Goal: Communication & Community: Answer question/provide support

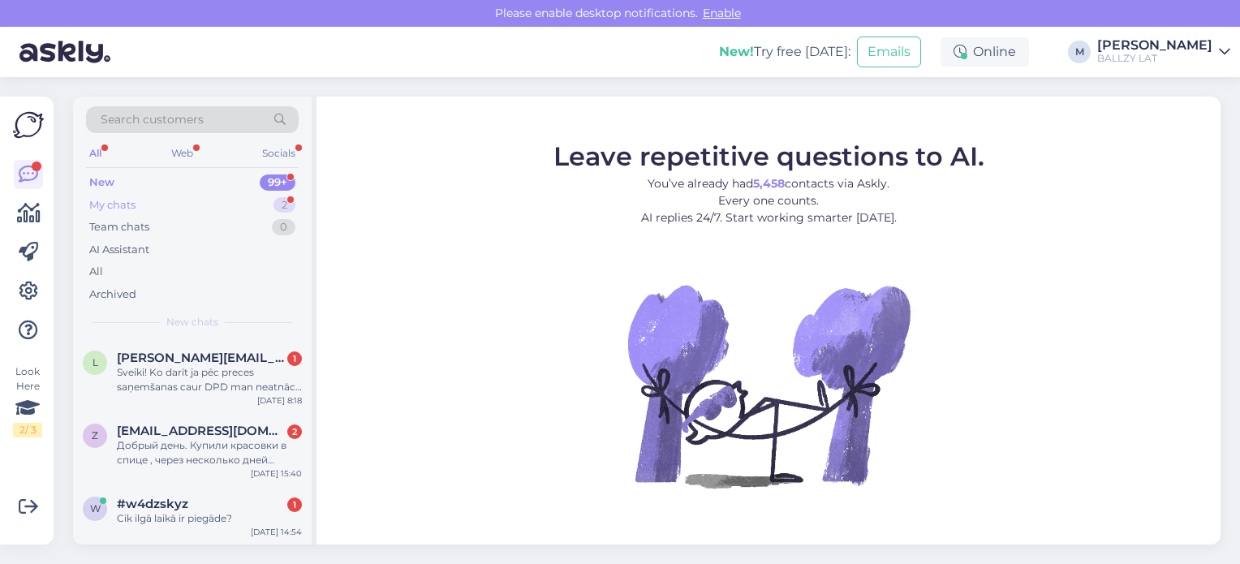
click at [120, 205] on div "My chats" at bounding box center [112, 205] width 46 height 16
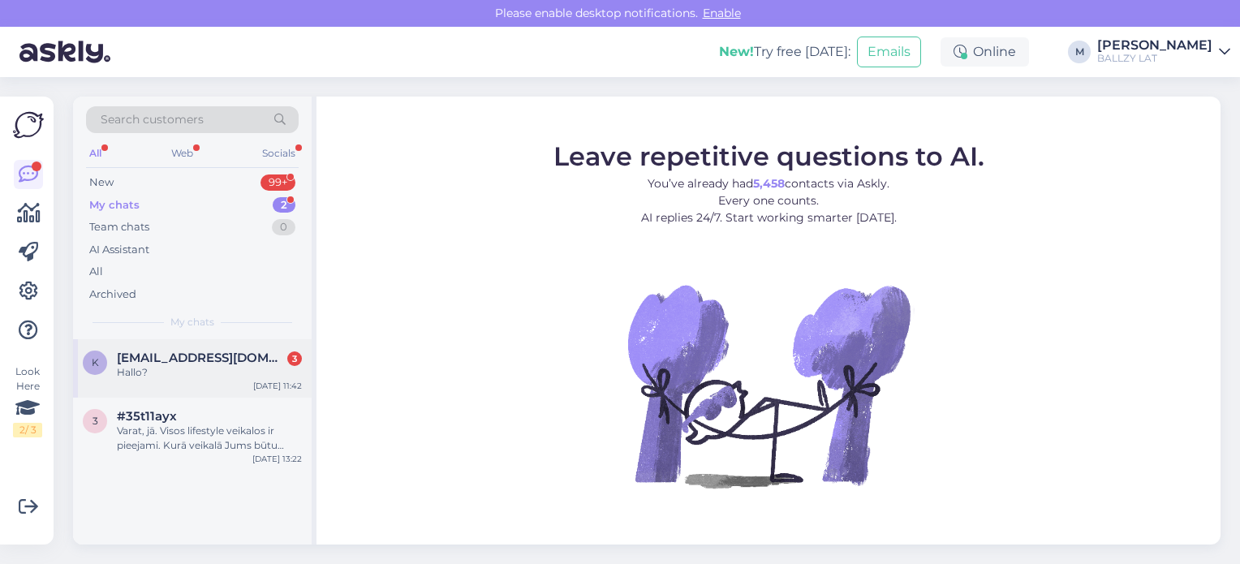
click at [227, 372] on div "Hallo?" at bounding box center [209, 372] width 185 height 15
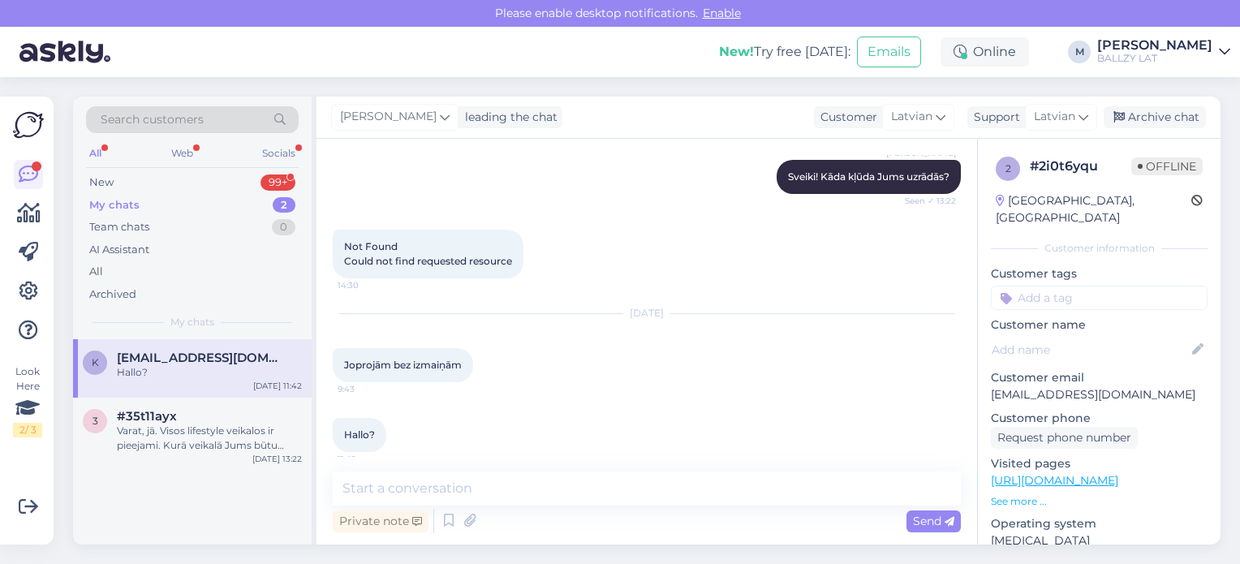
scroll to position [282, 0]
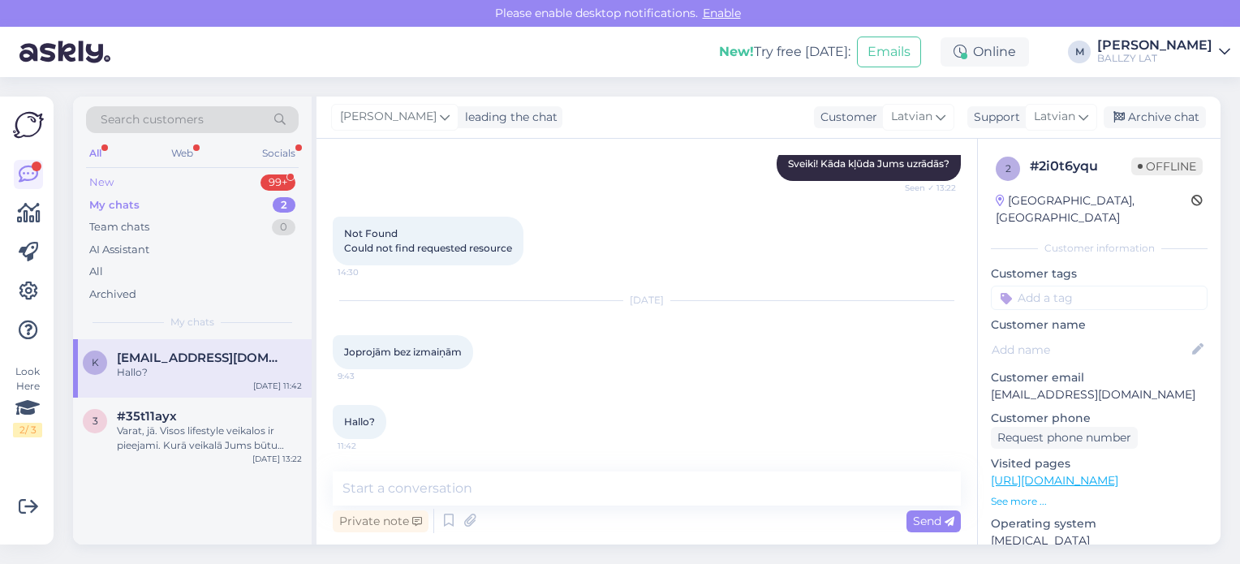
click at [96, 187] on div "New" at bounding box center [101, 182] width 24 height 16
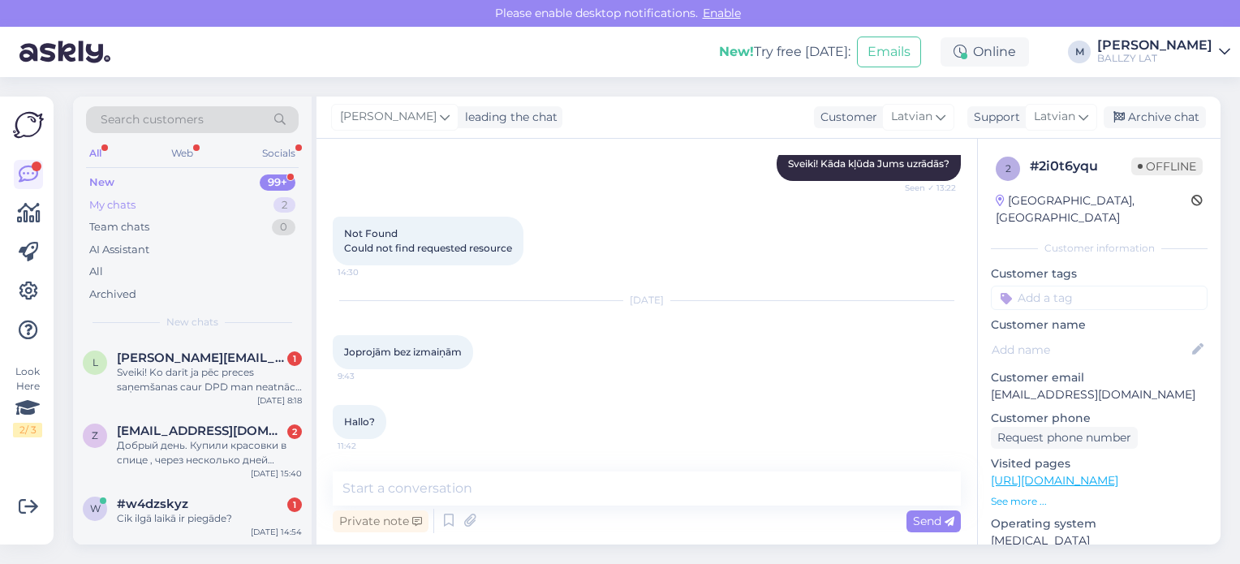
click at [107, 197] on div "My chats" at bounding box center [112, 205] width 46 height 16
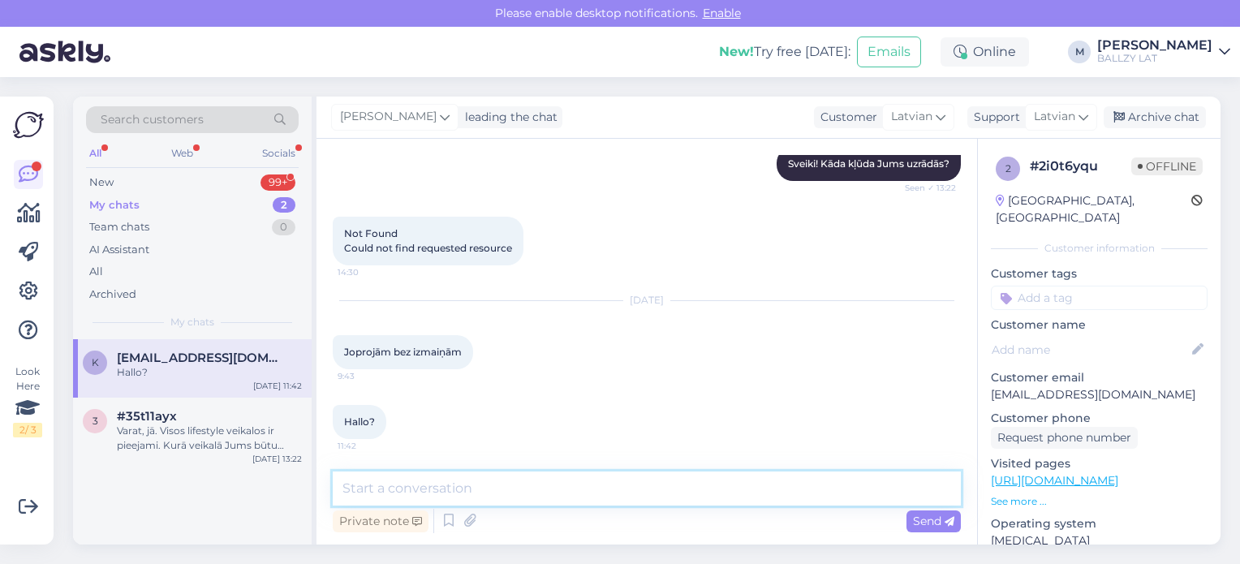
click at [572, 487] on textarea at bounding box center [647, 488] width 628 height 34
click at [510, 492] on textarea at bounding box center [647, 488] width 628 height 34
click at [616, 492] on textarea "Diemžēl šie apavi nav pieejami, meklējam kādēļ Jums viņi uzrādās" at bounding box center [647, 488] width 628 height 34
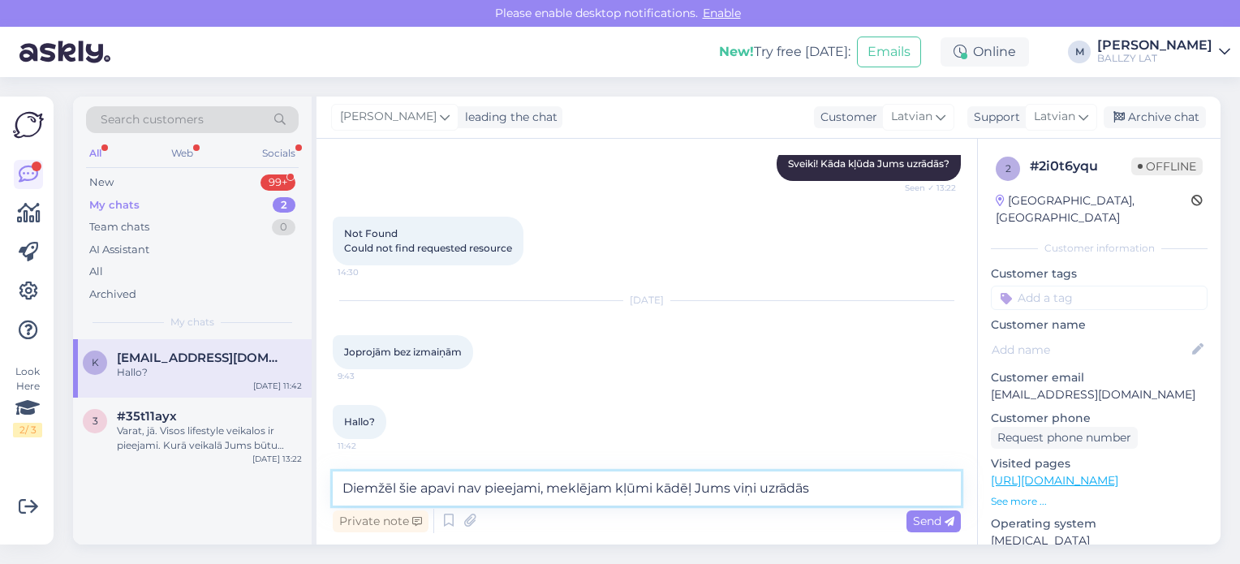
click at [834, 487] on textarea "Diemžēl šie apavi nav pieejami, meklējam kļūmi kādēļ Jums viņi uzrādās" at bounding box center [647, 488] width 628 height 34
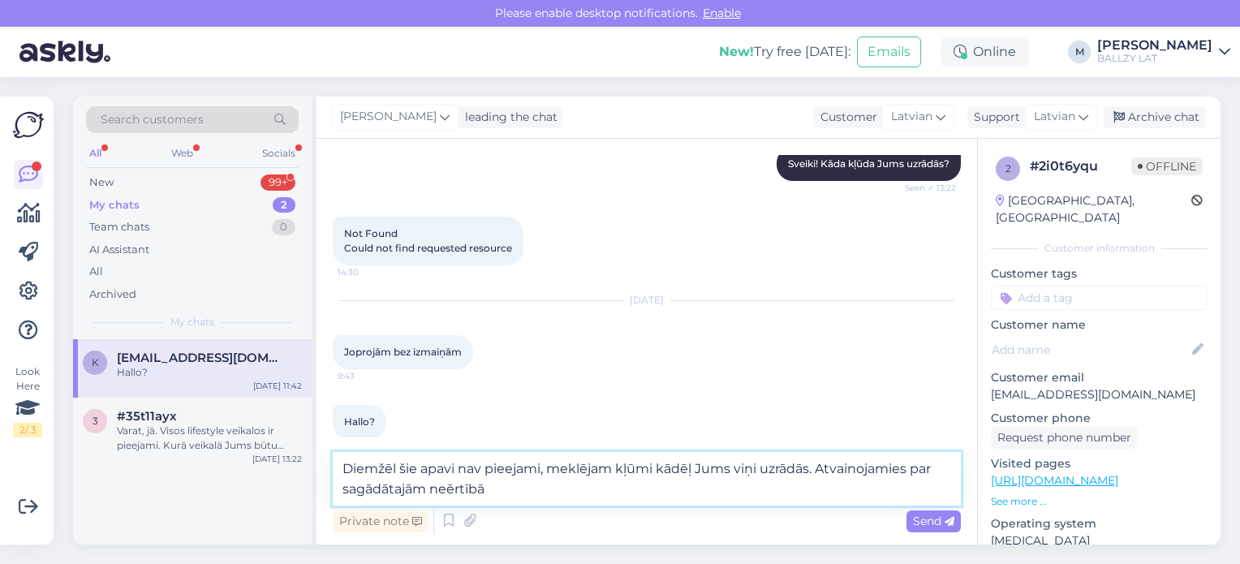
type textarea "Diemžēl šie apavi nav pieejami, meklējam kļūmi kādēļ Jums viņi uzrādās. Atvaino…"
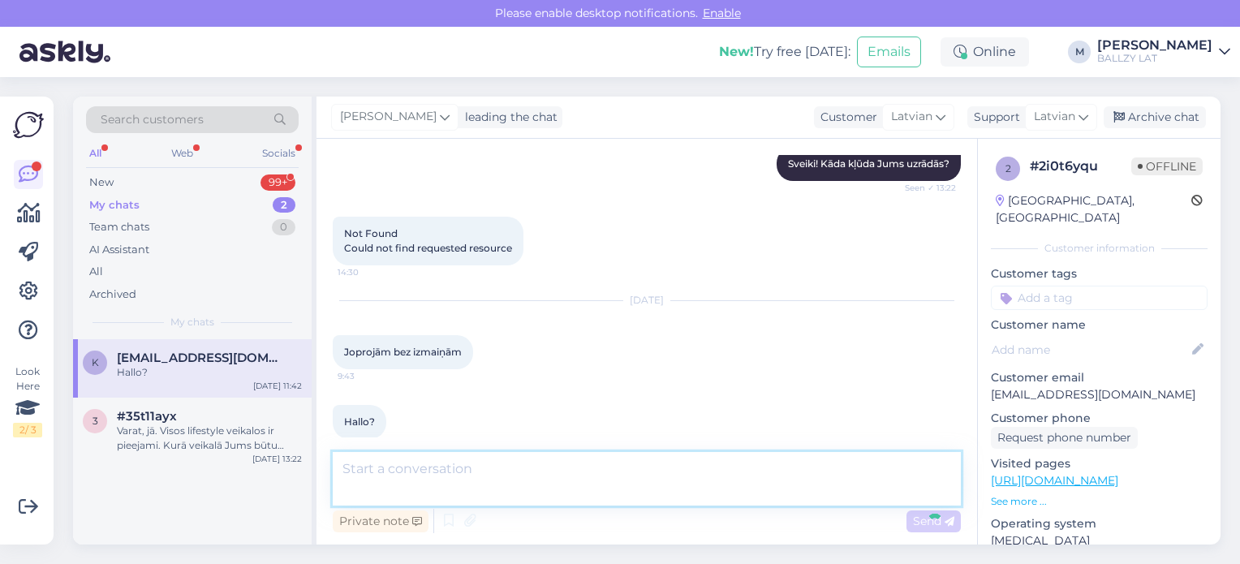
scroll to position [401, 0]
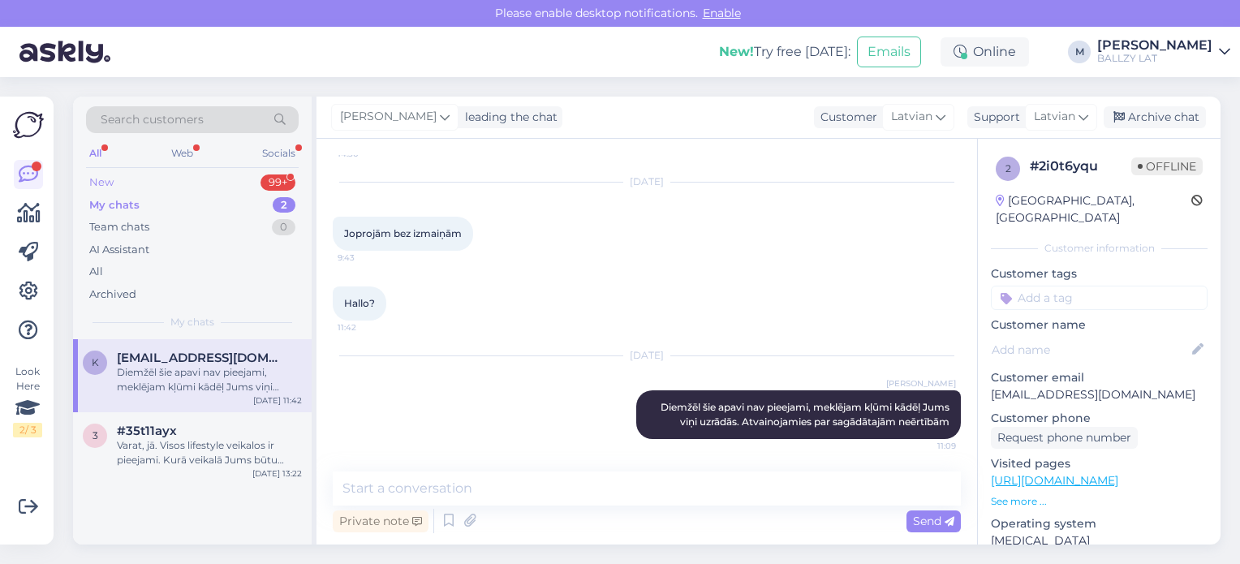
click at [201, 187] on div "New 99+" at bounding box center [192, 182] width 213 height 23
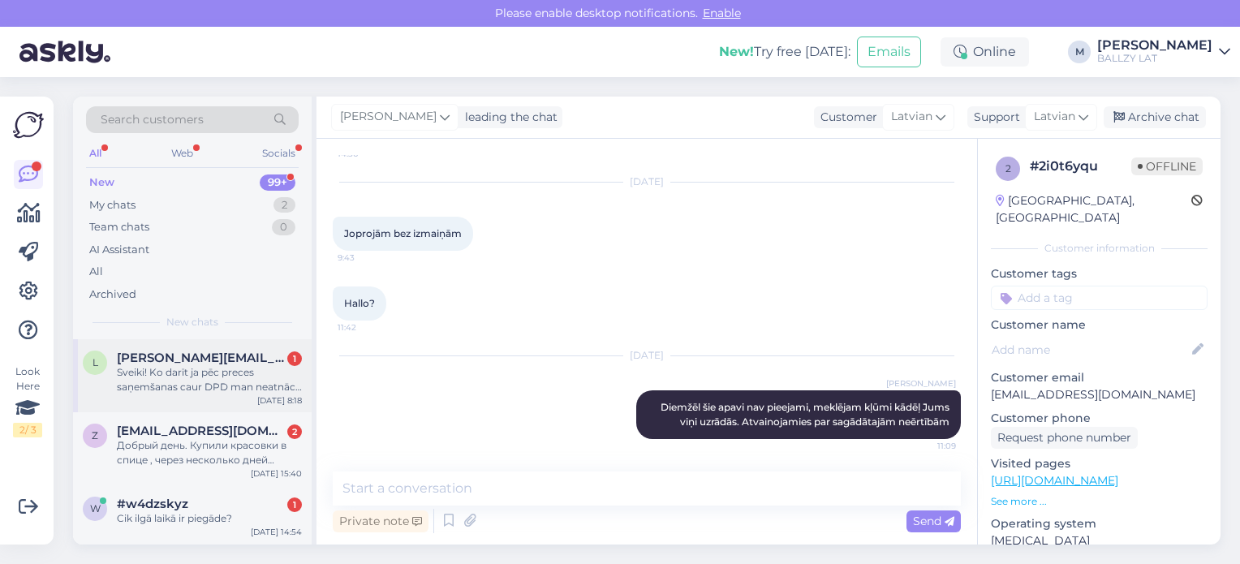
click at [217, 372] on div "Sveiki! Ko darīt ja pēc preces saņemšanas caur DPD man neatnāca īsziņā kods, ko…" at bounding box center [209, 379] width 185 height 29
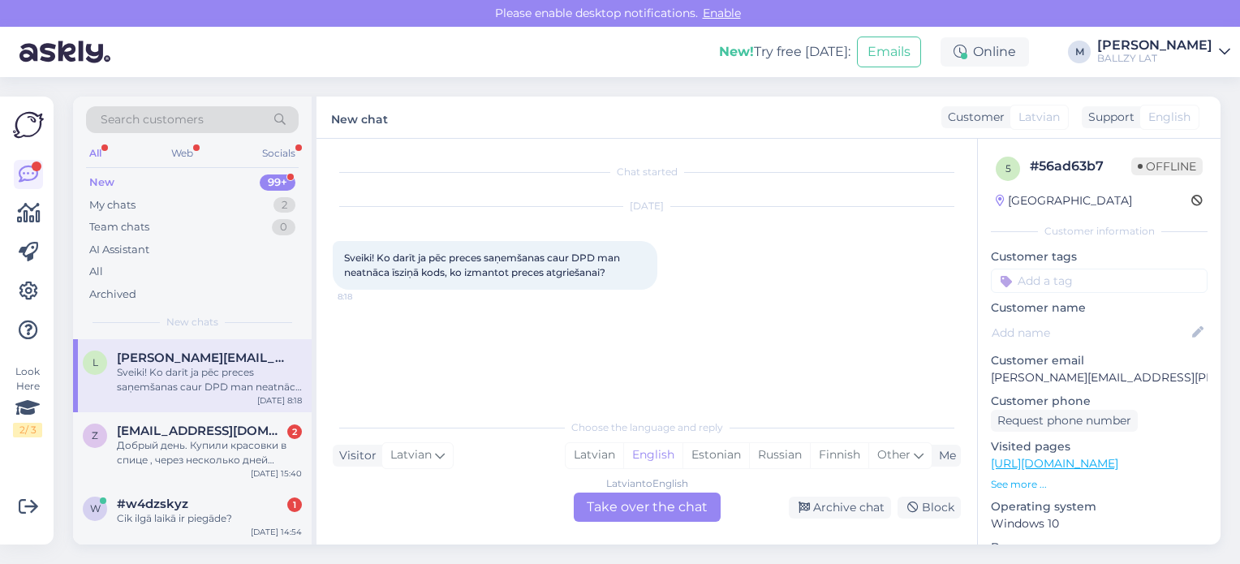
scroll to position [0, 0]
click at [608, 456] on div "Latvian" at bounding box center [595, 455] width 58 height 24
click at [647, 513] on div "Latvian to Latvian Take over the chat" at bounding box center [647, 506] width 147 height 29
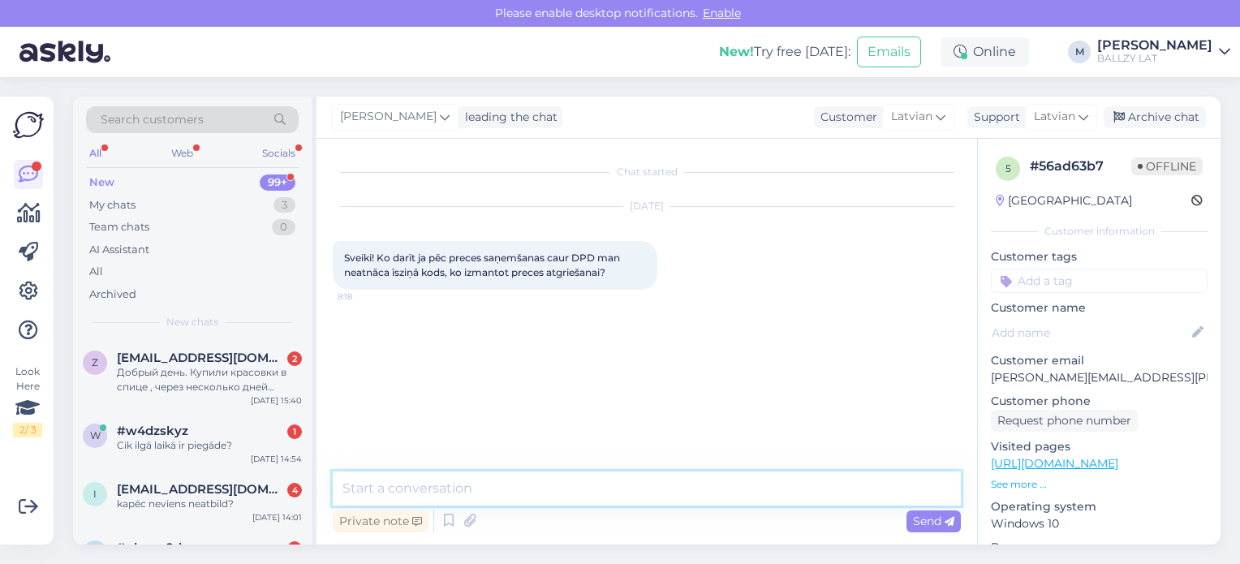
click at [447, 476] on textarea at bounding box center [647, 488] width 628 height 34
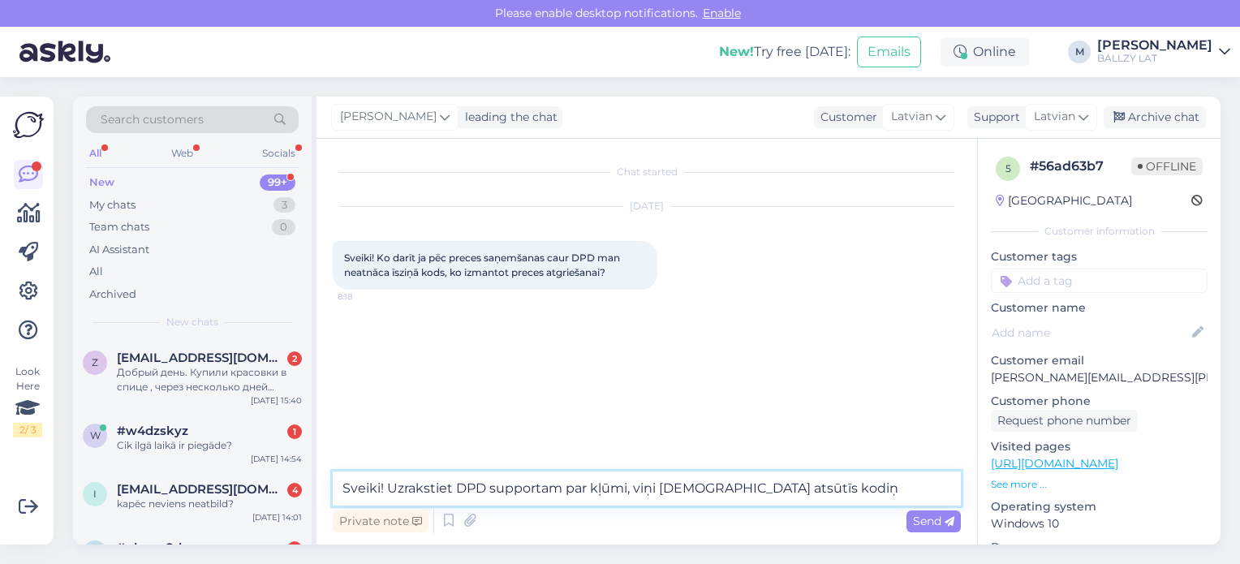
type textarea "Sveiki! Uzrakstiet DPD supportam par kļūmi, viņi [DEMOGRAPHIC_DATA] atsūtīs kod…"
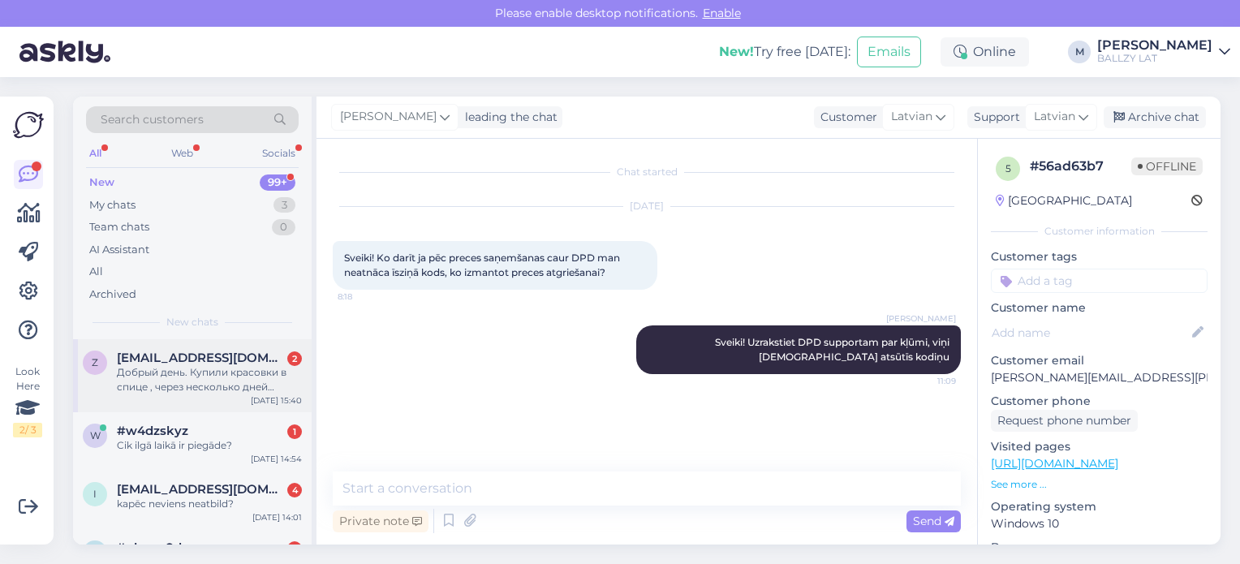
click at [269, 378] on div "Добрый день. Купили красовки в спице , через несколько дней заметили брак на ни…" at bounding box center [209, 379] width 185 height 29
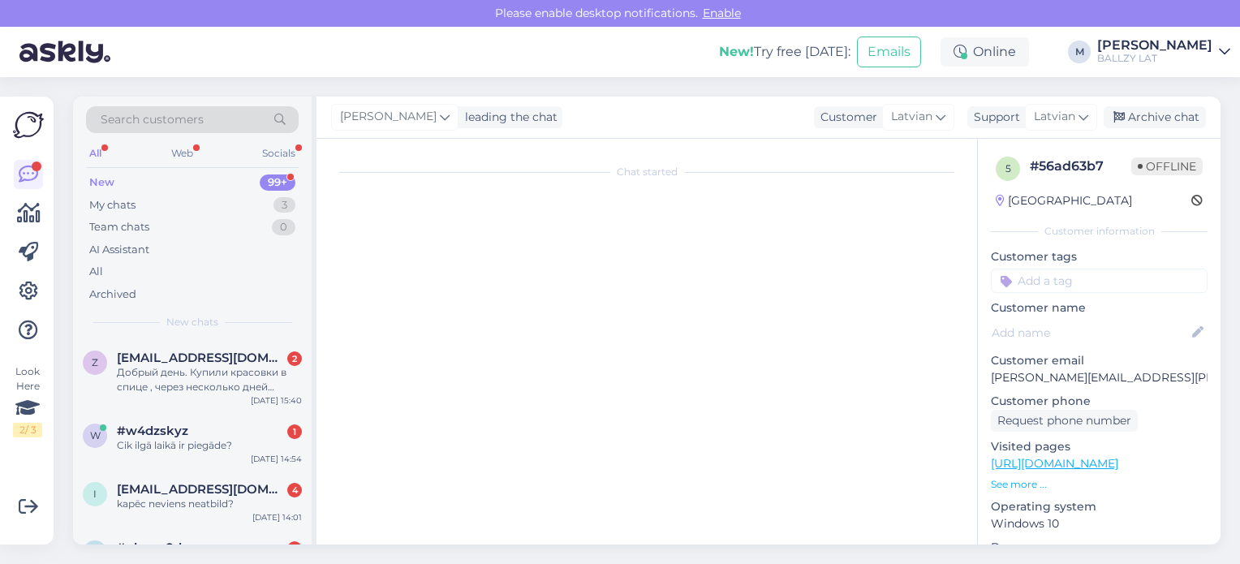
scroll to position [24, 0]
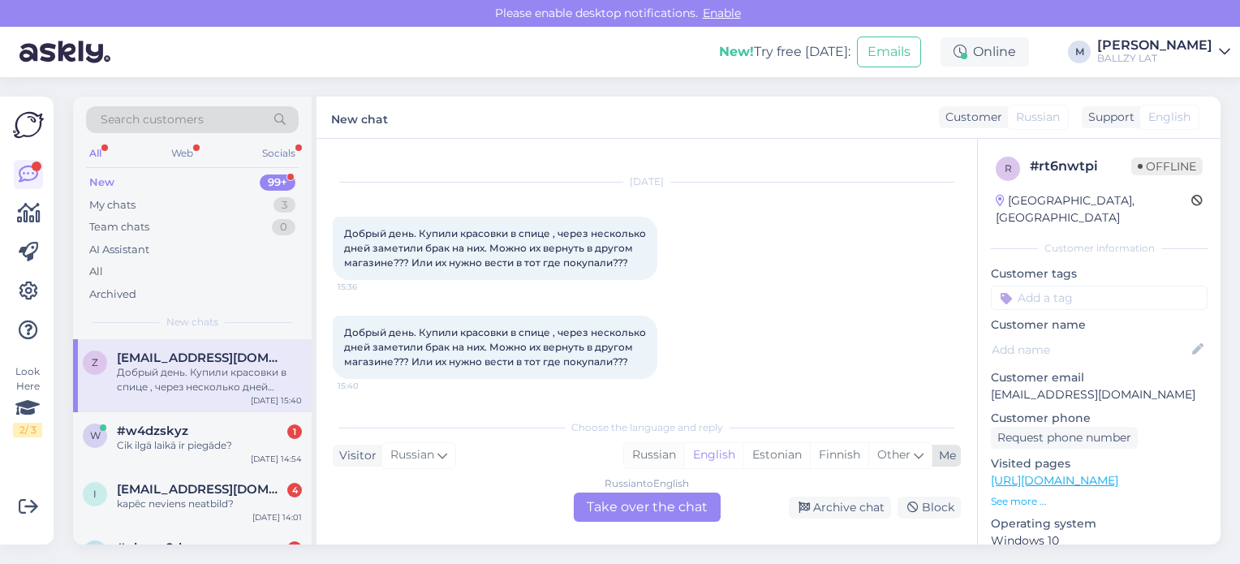
click at [653, 458] on div "Russian" at bounding box center [654, 455] width 60 height 24
click at [640, 505] on div "Russian to Russian Take over the chat" at bounding box center [647, 506] width 147 height 29
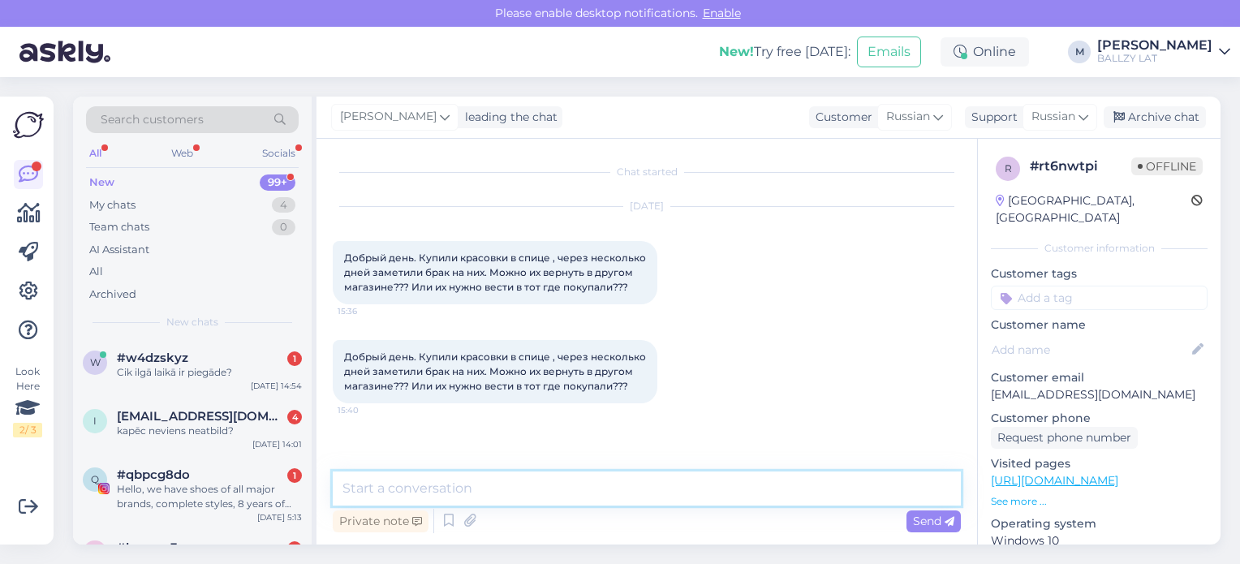
click at [535, 490] on textarea at bounding box center [647, 488] width 628 height 34
type textarea "Sveiki! Tikai veikalā, kurā iegādājāties!"
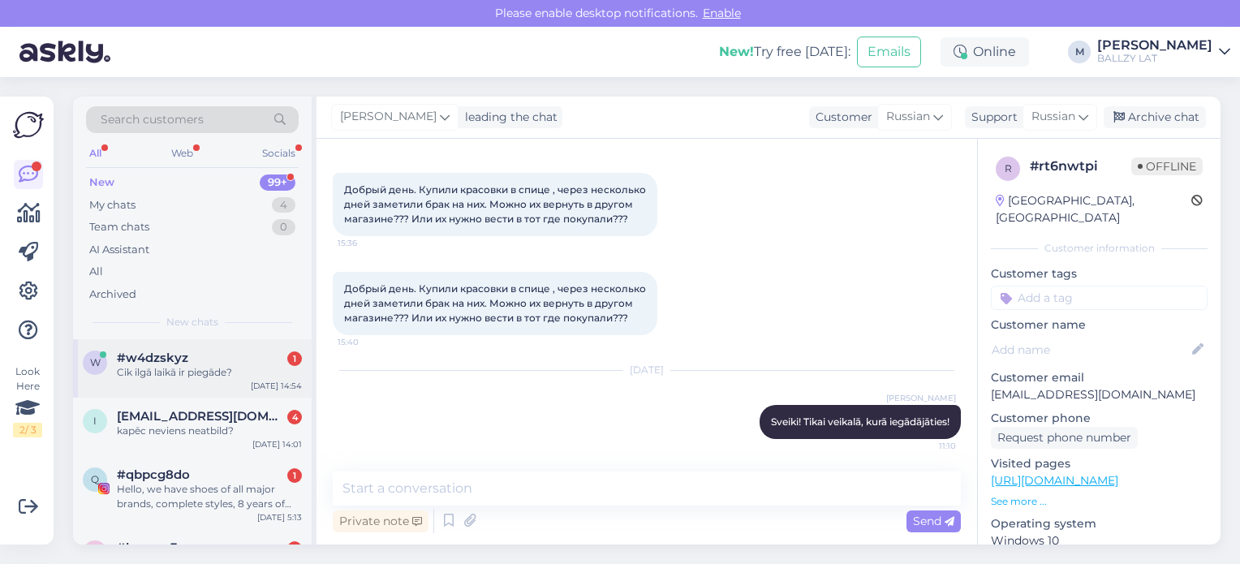
click at [234, 362] on div "#w4dzskyz 1" at bounding box center [209, 358] width 185 height 15
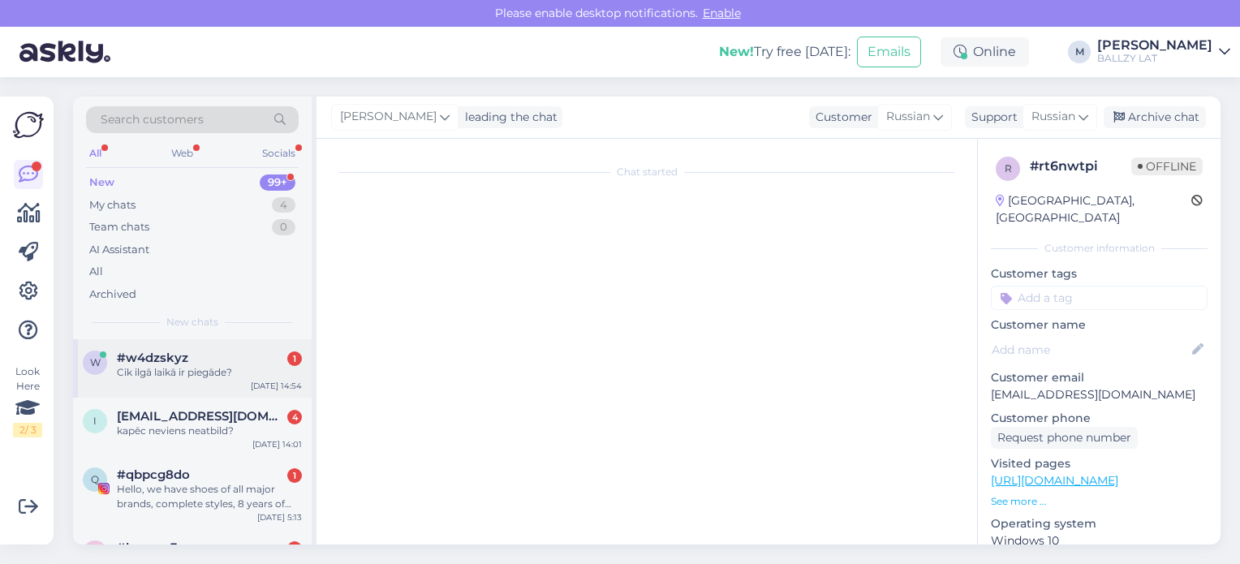
scroll to position [0, 0]
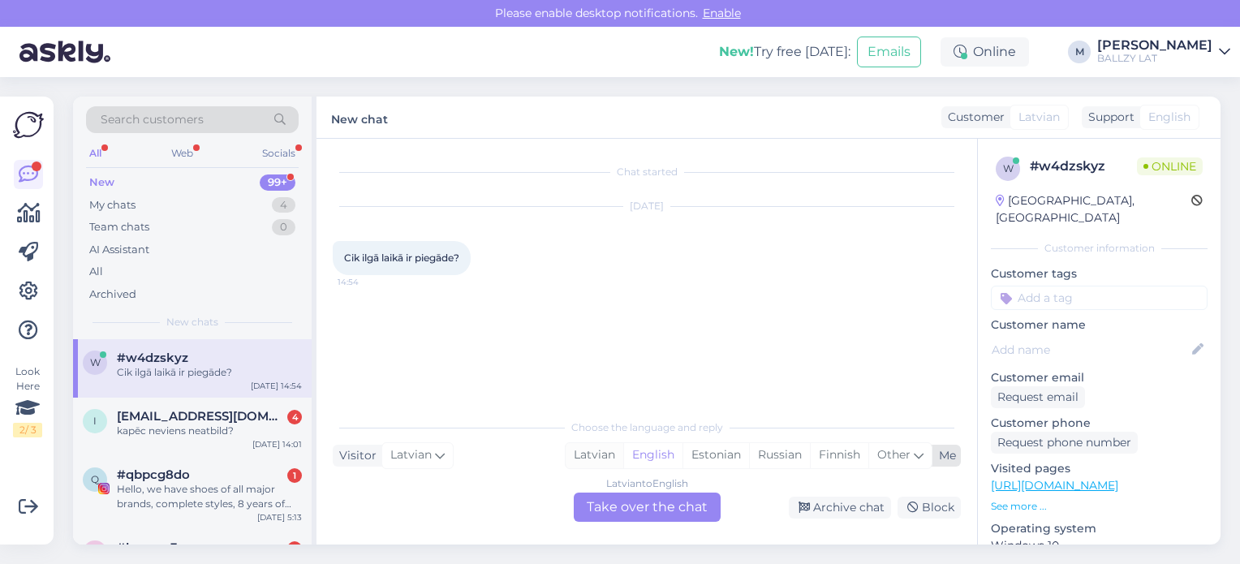
click at [609, 460] on div "Latvian" at bounding box center [595, 455] width 58 height 24
click at [630, 510] on div "Latvian to Latvian Take over the chat" at bounding box center [647, 506] width 147 height 29
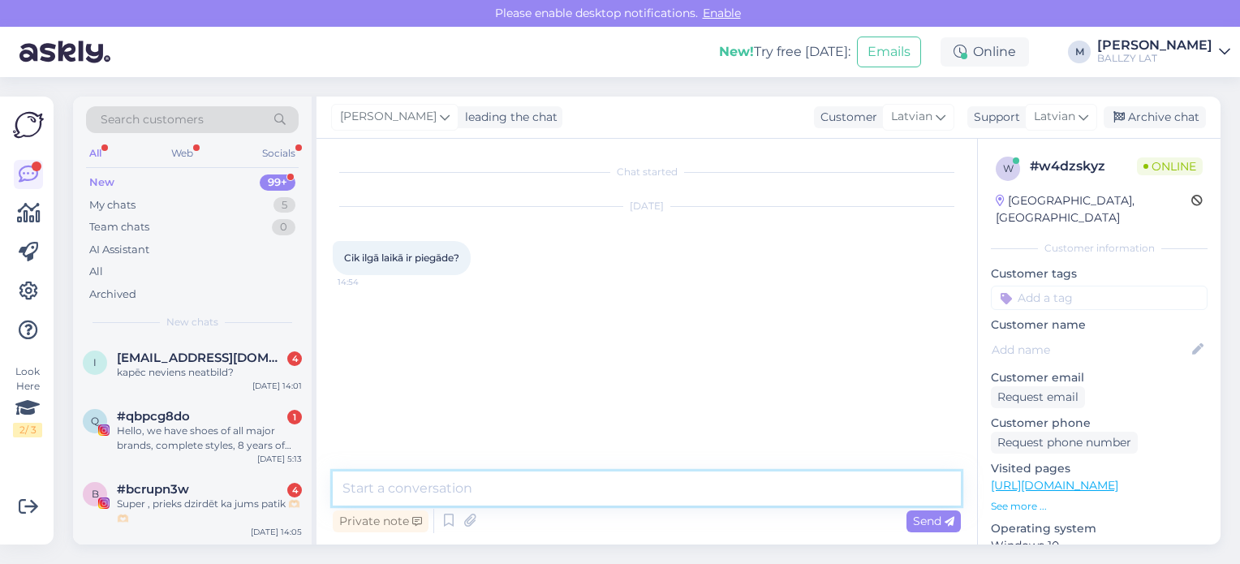
click at [525, 484] on textarea at bounding box center [647, 488] width 628 height 34
type textarea "Sveiki! Pasūtījumu apstrāde 2-5 darba dienas + piegāde 1-4 dienas"
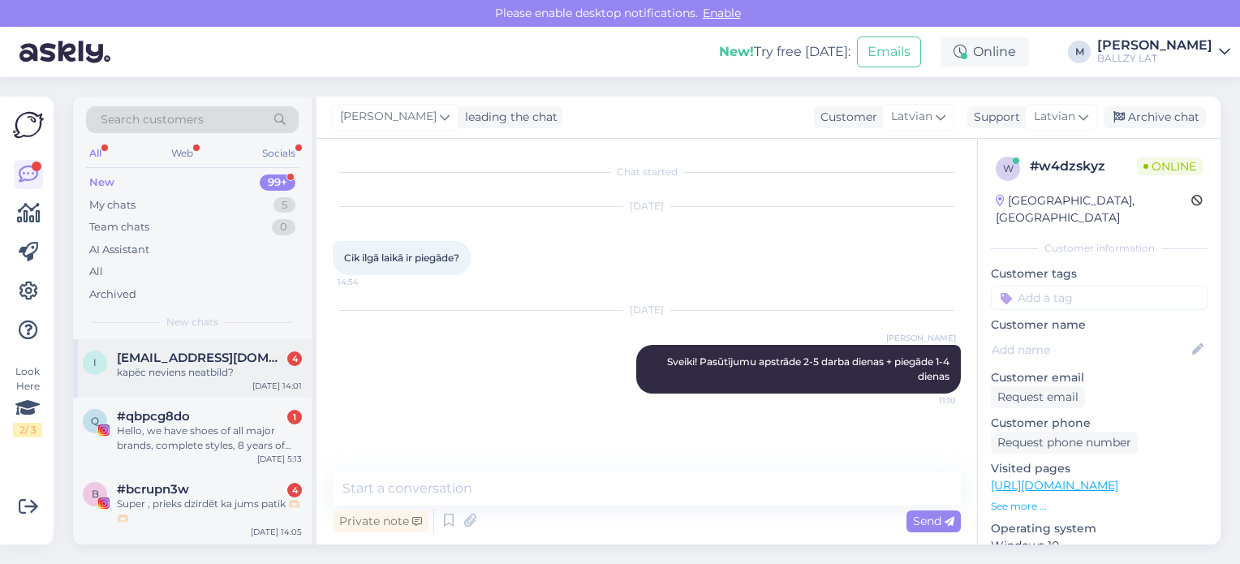
click at [178, 371] on div "kapēc neviens neatbild?" at bounding box center [209, 372] width 185 height 15
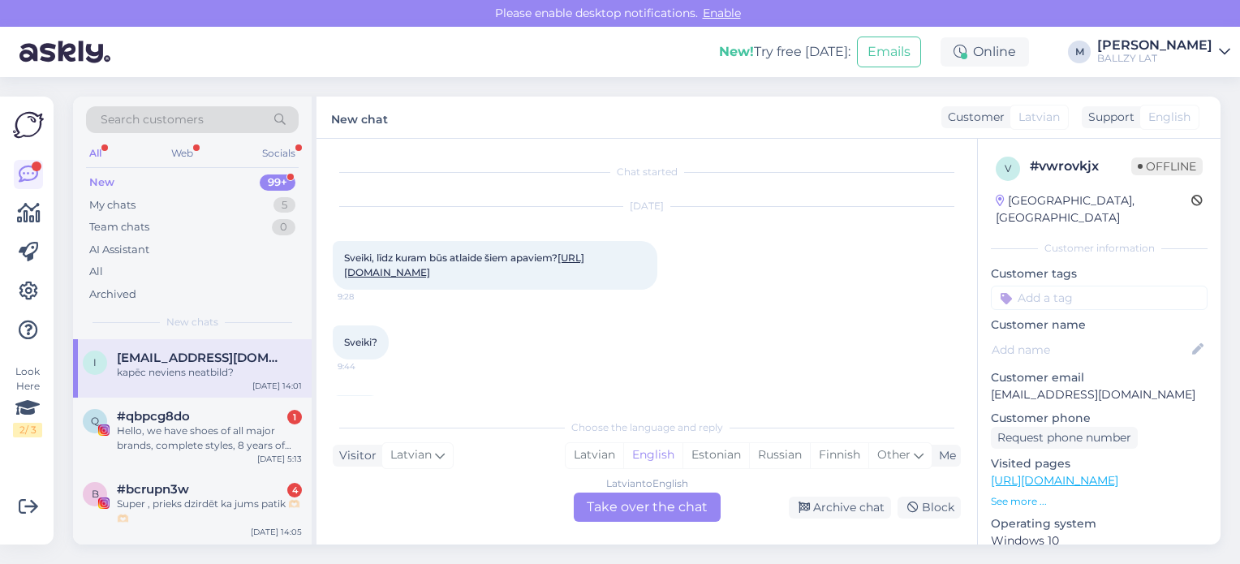
click at [584, 278] on link "[URL][DOMAIN_NAME]" at bounding box center [464, 265] width 240 height 27
click at [587, 454] on div "Latvian" at bounding box center [595, 455] width 58 height 24
click at [619, 514] on div "Latvian to Latvian Take over the chat" at bounding box center [647, 506] width 147 height 29
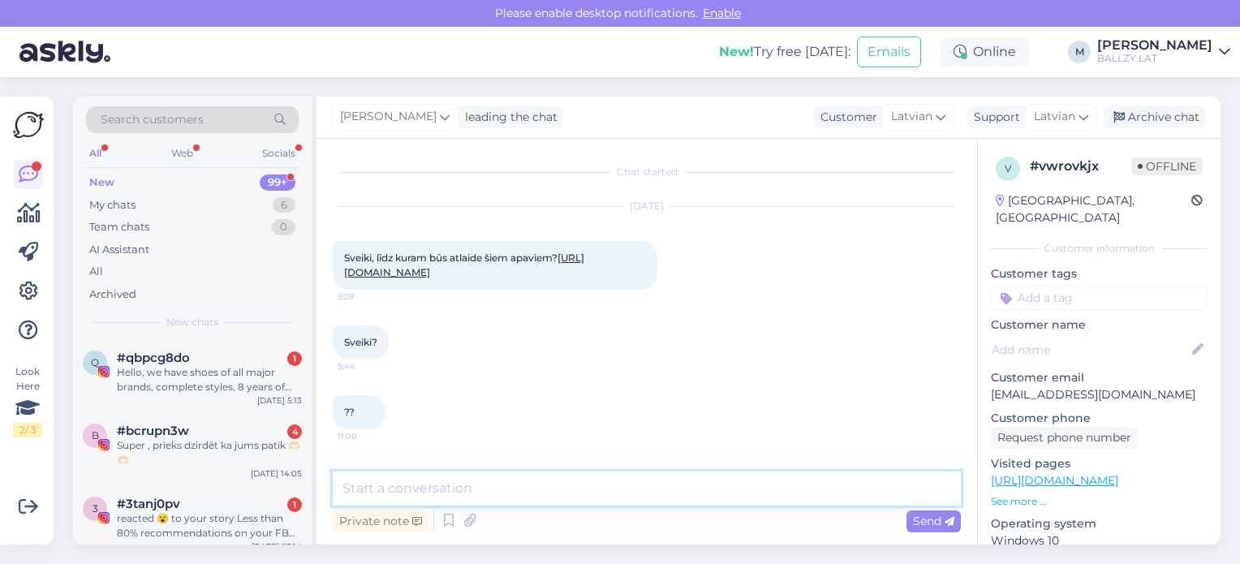
click at [514, 495] on textarea at bounding box center [647, 488] width 628 height 34
type textarea "Sveiki! Mums nav info par konkrētu akciju laikiem."
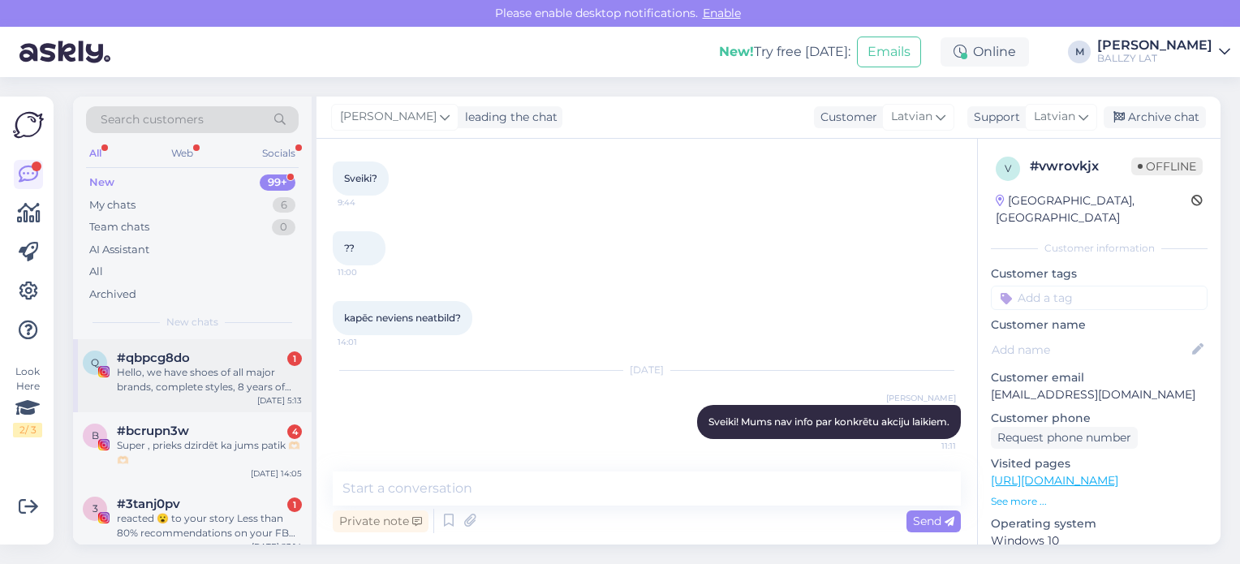
click at [242, 374] on div "Hello, we have shoes of all major brands, complete styles, 8 years of professio…" at bounding box center [209, 379] width 185 height 29
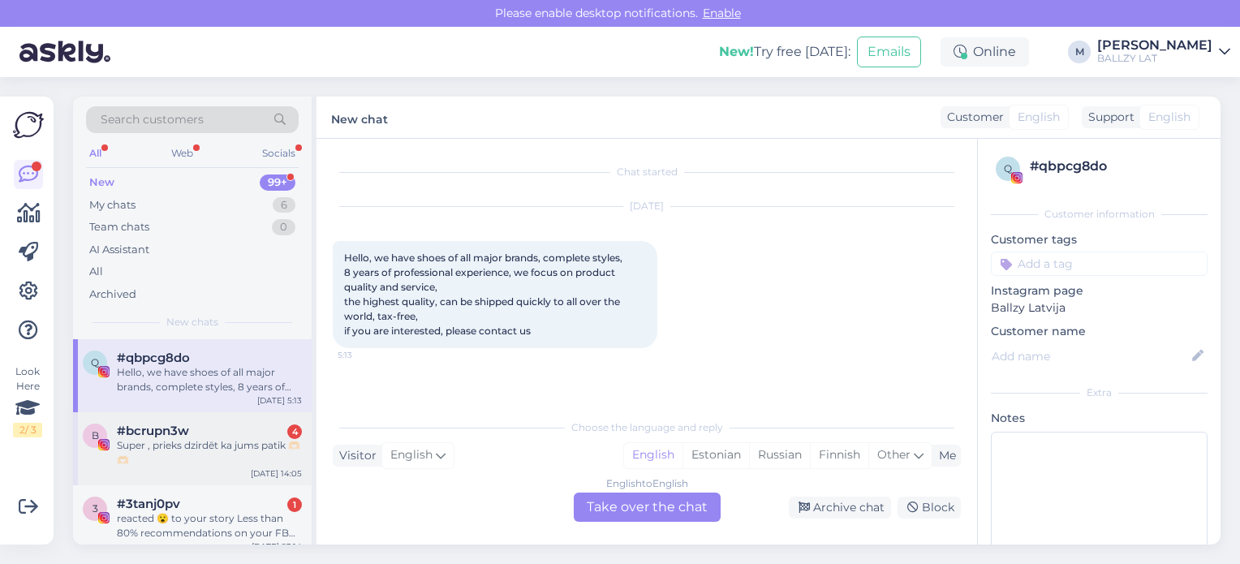
click at [247, 451] on div "Super , prieks dzirdēt ka jums patik 🫶🏻🫶🏻" at bounding box center [209, 452] width 185 height 29
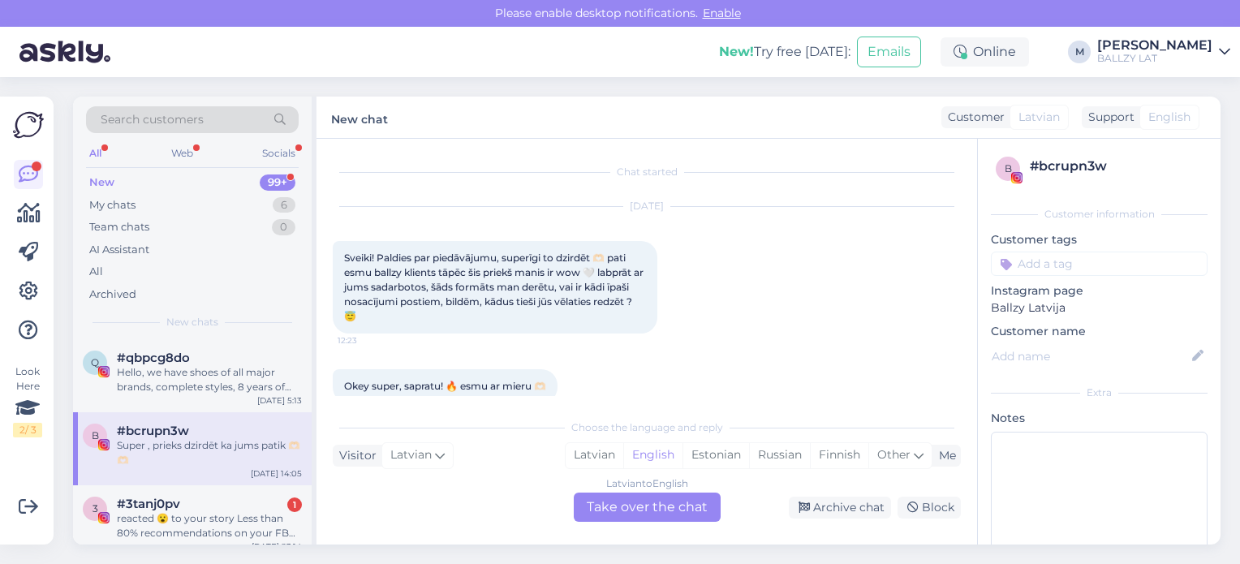
scroll to position [1282, 0]
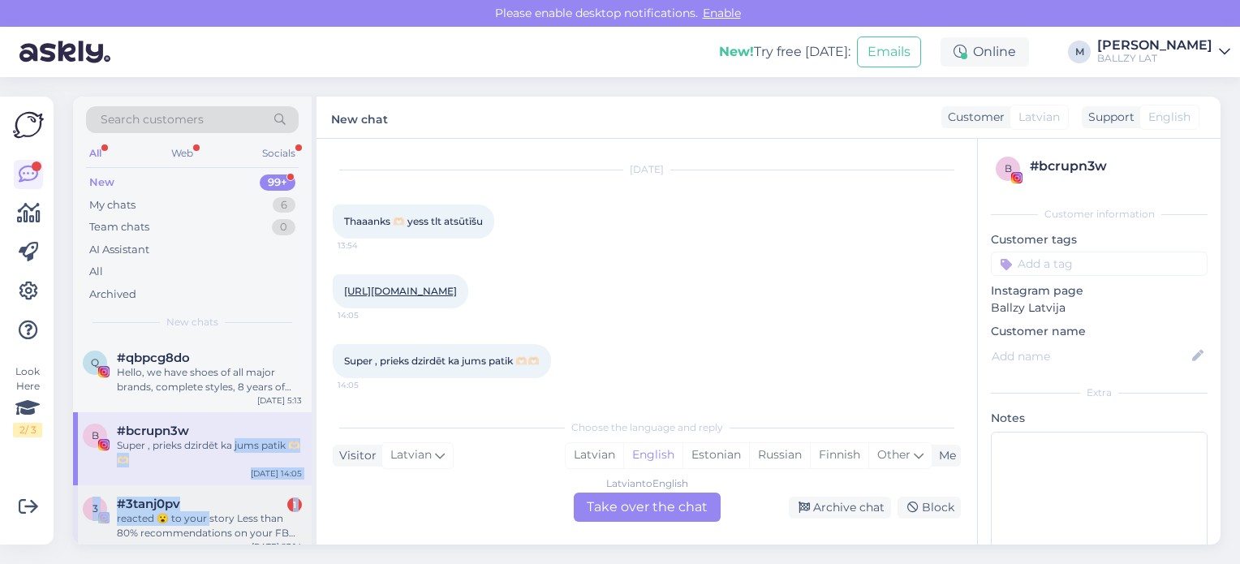
drag, startPoint x: 247, startPoint y: 451, endPoint x: 206, endPoint y: 521, distance: 80.7
click at [211, 457] on div "Super , prieks dzirdēt ka jums patik 🫶🏻🫶🏻" at bounding box center [209, 452] width 185 height 29
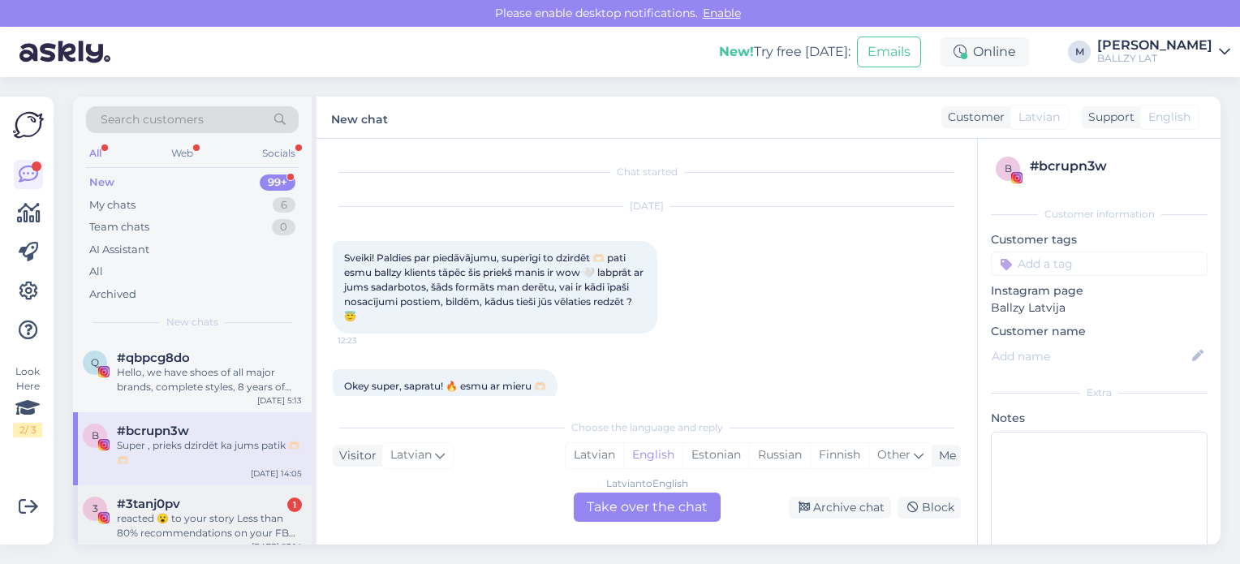
click at [214, 521] on div "reacted 😮 to your story Less than 80% recommendations on your FB page? 🚨 Bad re…" at bounding box center [209, 525] width 185 height 29
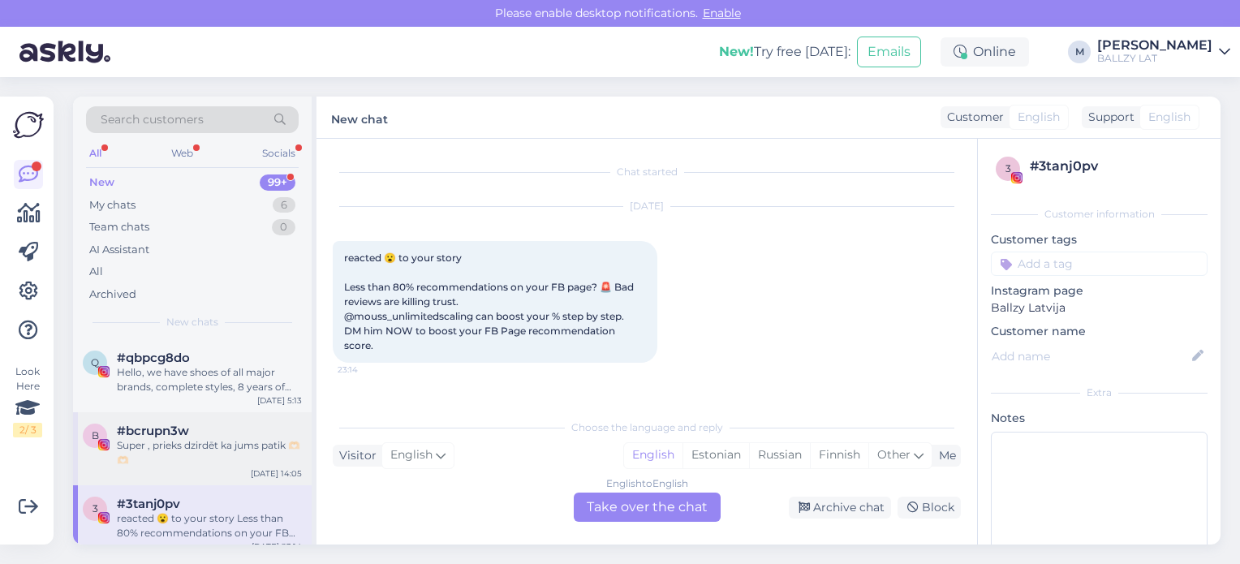
click at [221, 450] on div "Super , prieks dzirdēt ka jums patik 🫶🏻🫶🏻" at bounding box center [209, 452] width 185 height 29
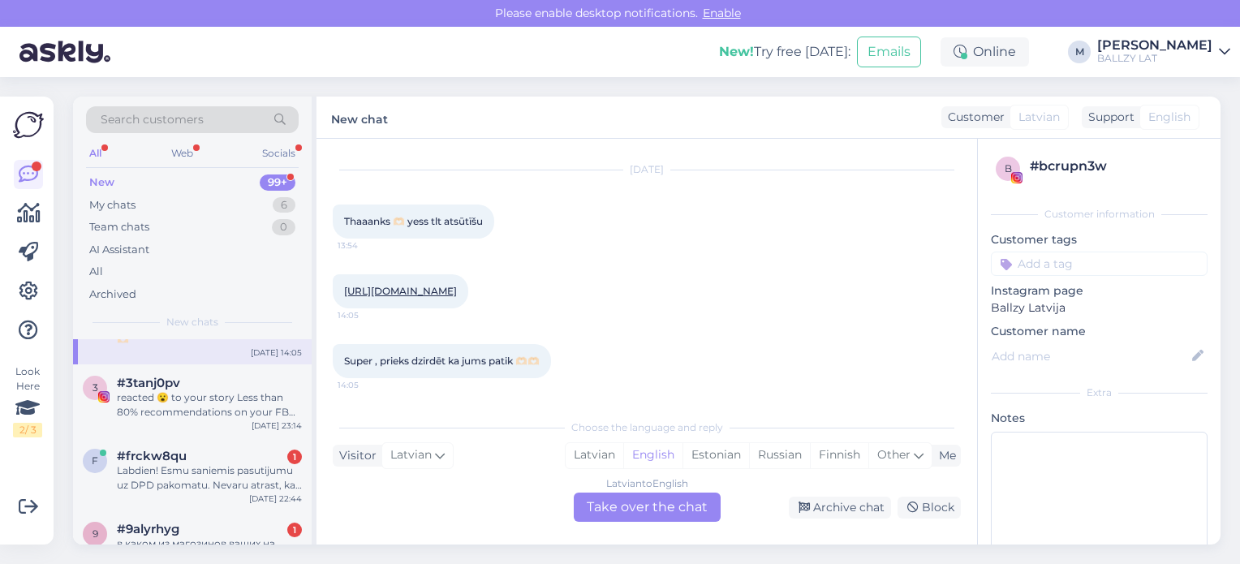
scroll to position [130, 0]
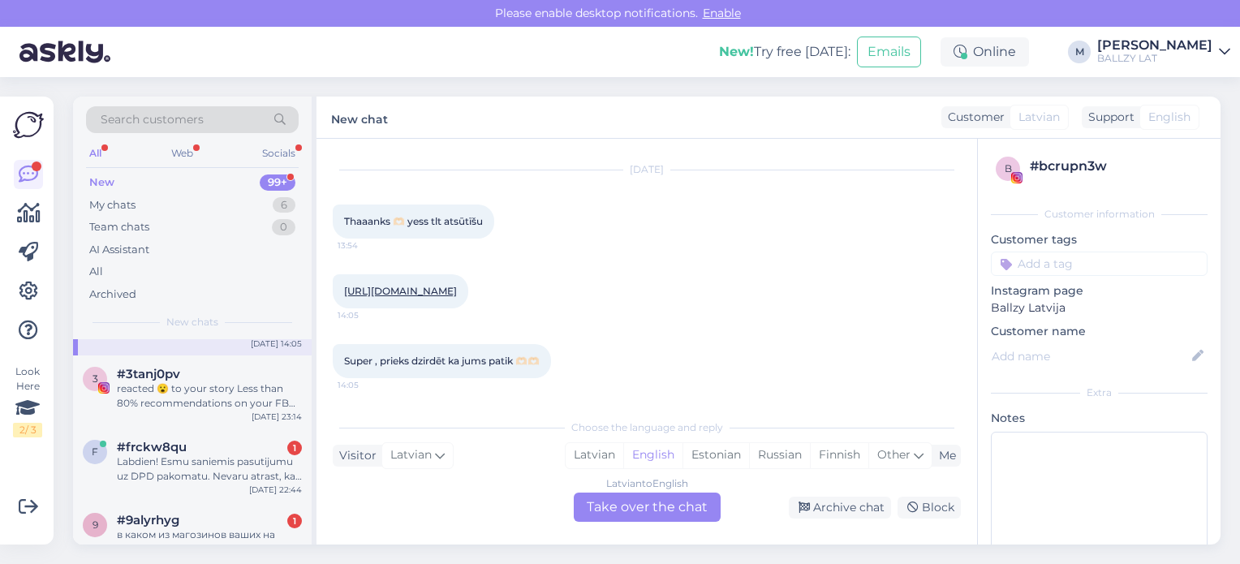
click at [221, 450] on div "#frckw8qu 1" at bounding box center [209, 447] width 185 height 15
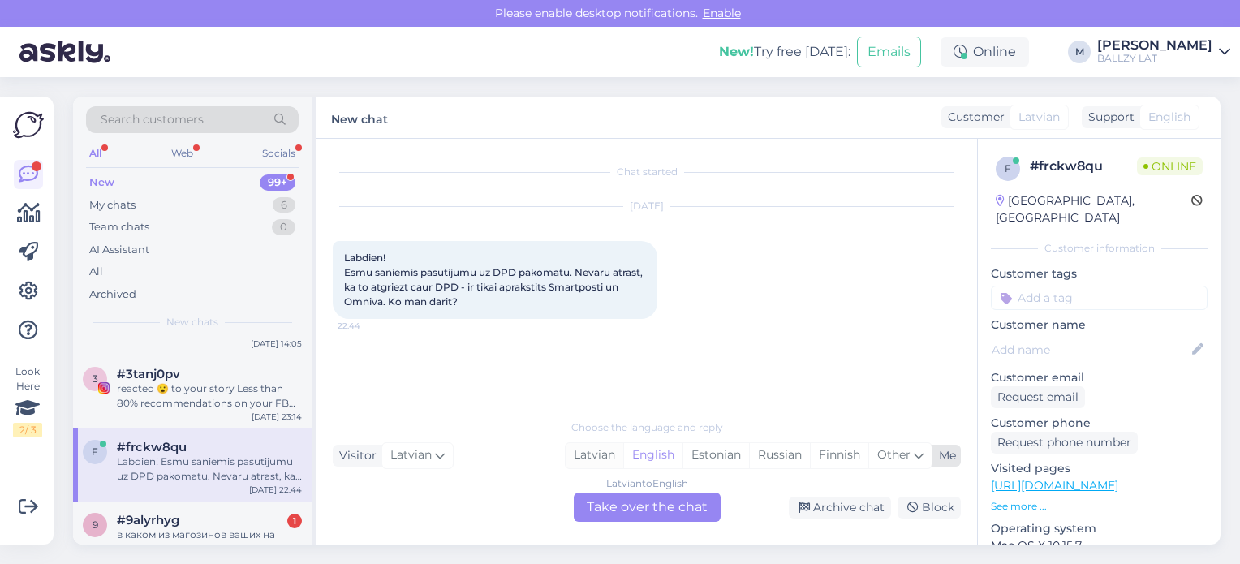
click at [592, 456] on div "Latvian" at bounding box center [595, 455] width 58 height 24
click at [617, 505] on div "Latvian to Latvian Take over the chat" at bounding box center [647, 506] width 147 height 29
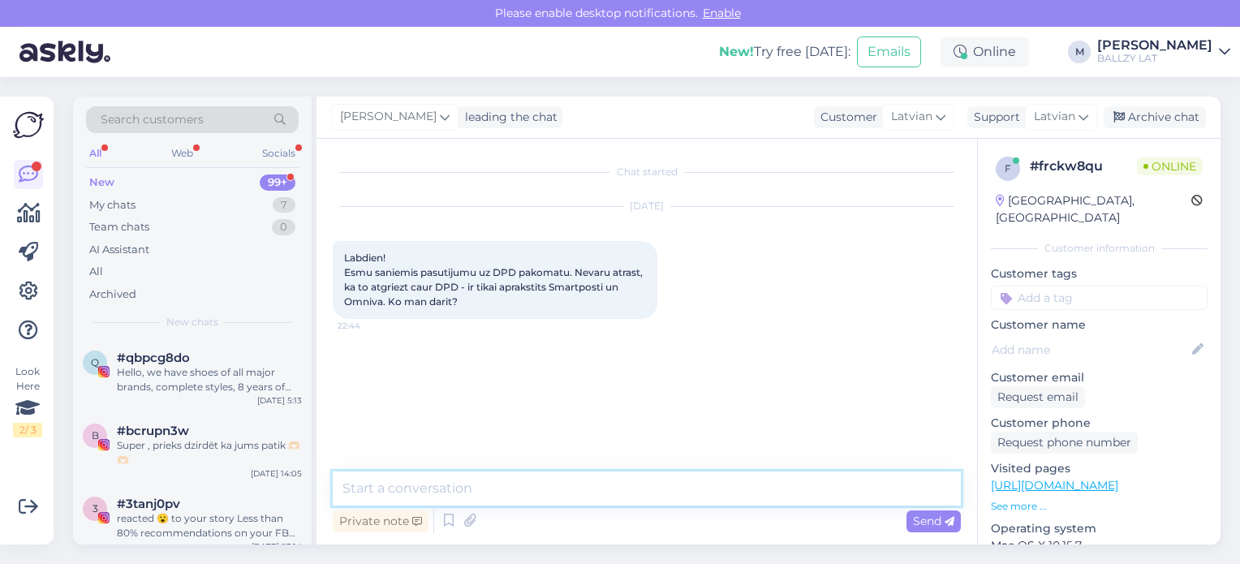
click at [536, 488] on textarea at bounding box center [647, 488] width 628 height 34
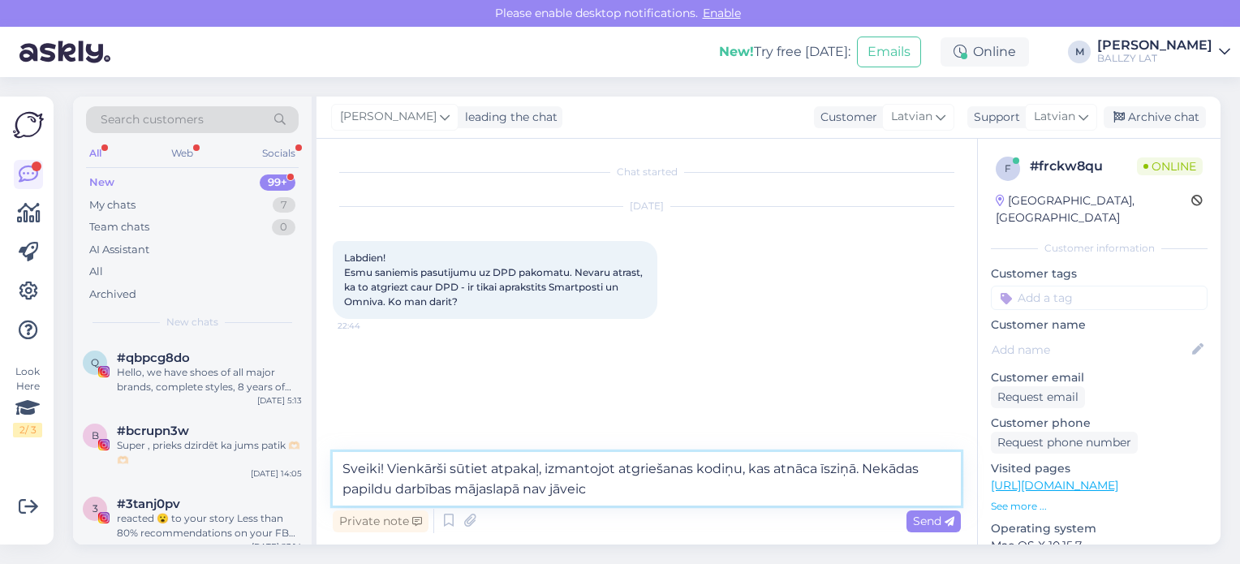
type textarea "Sveiki! Vienkārši sūtiet atpakaļ, izmantojot atgriešanas kodiņu, kas atnāca īsz…"
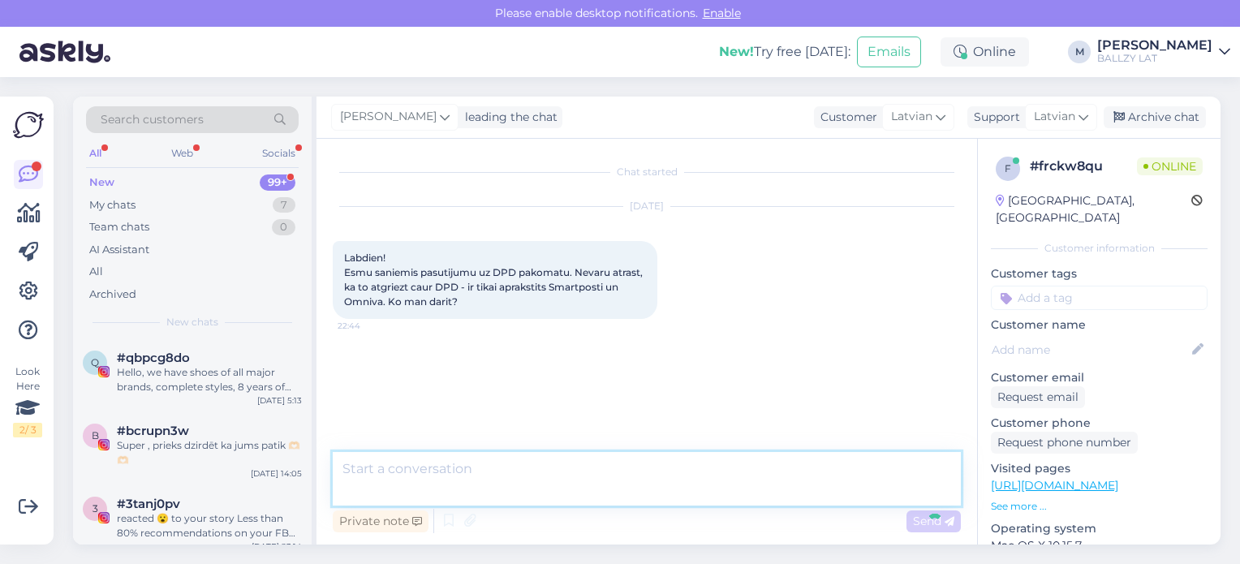
scroll to position [13, 0]
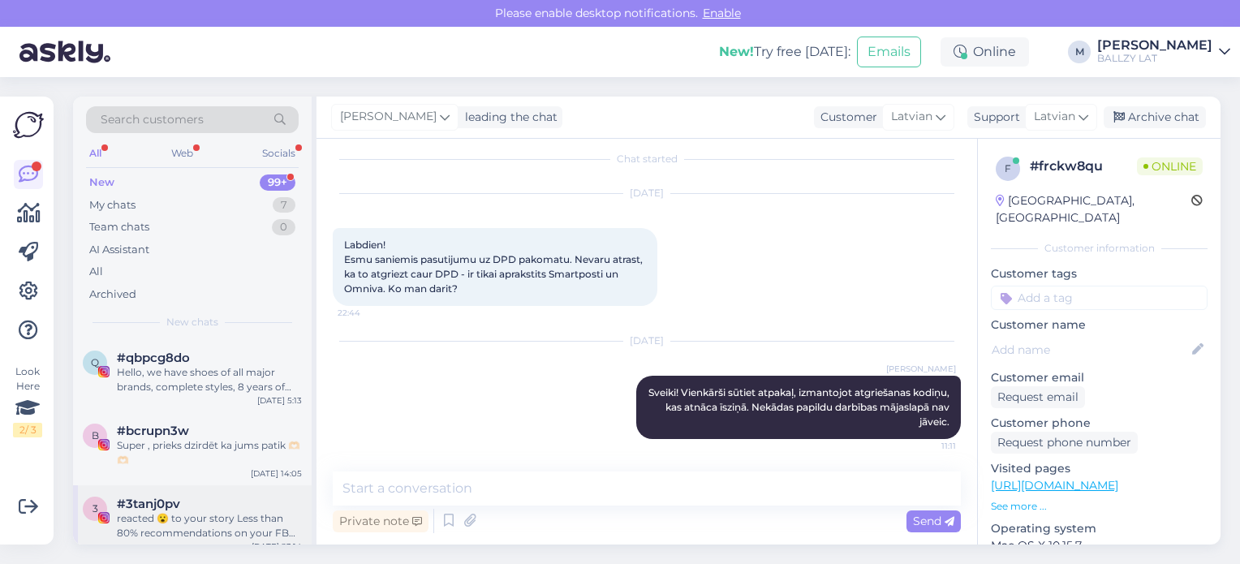
click at [187, 501] on div "#3tanj0pv" at bounding box center [209, 504] width 185 height 15
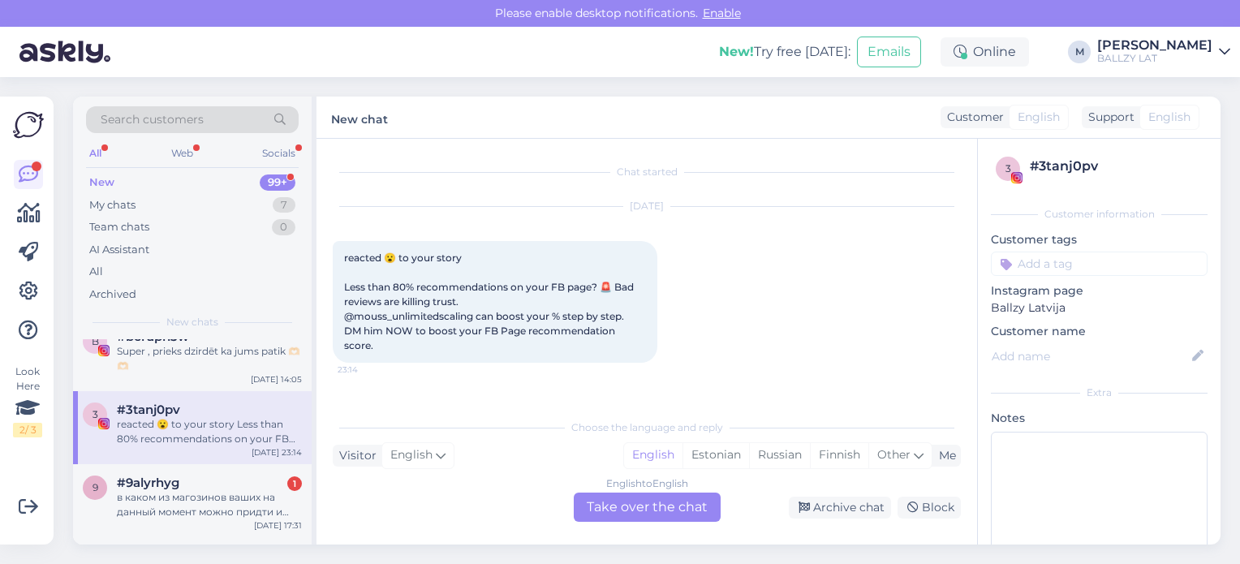
scroll to position [97, 0]
click at [187, 501] on div "в каком из магозинов ваших на данный момент можно придти и купит [PERSON_NAME] …" at bounding box center [209, 501] width 185 height 29
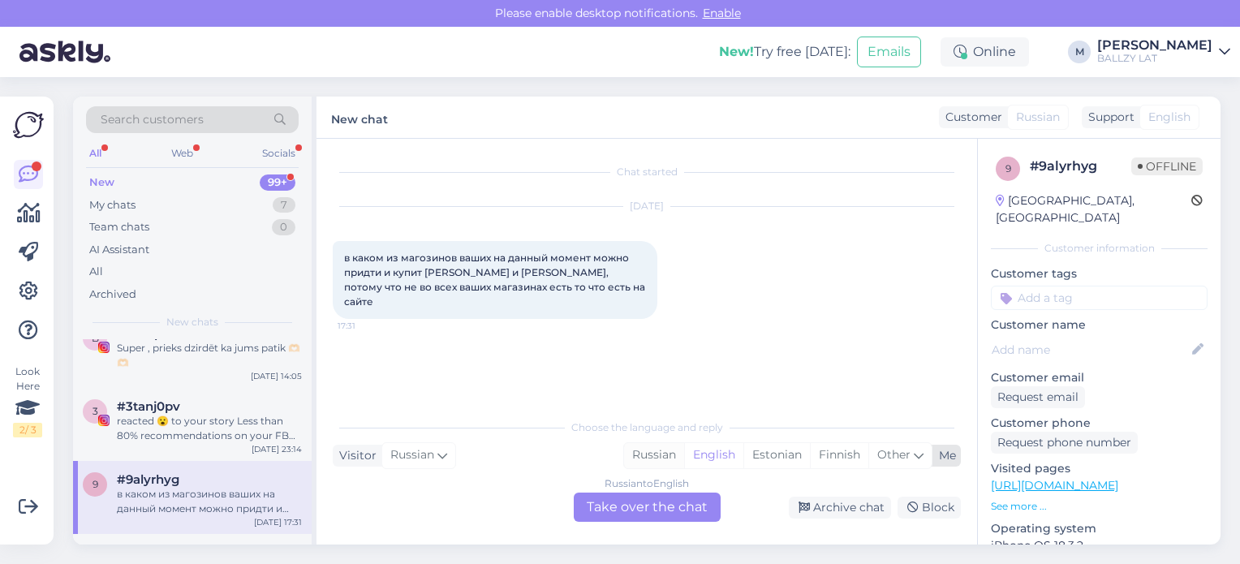
click at [646, 455] on div "Russian" at bounding box center [654, 455] width 60 height 24
click at [626, 512] on div "Russian to Russian Take over the chat" at bounding box center [647, 506] width 147 height 29
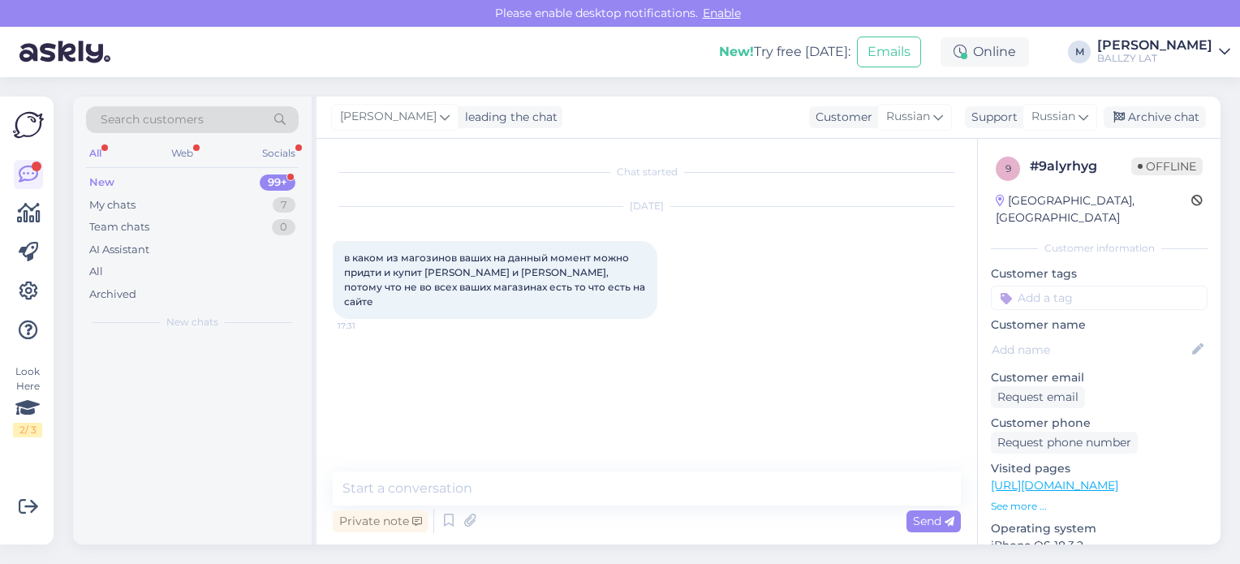
scroll to position [0, 0]
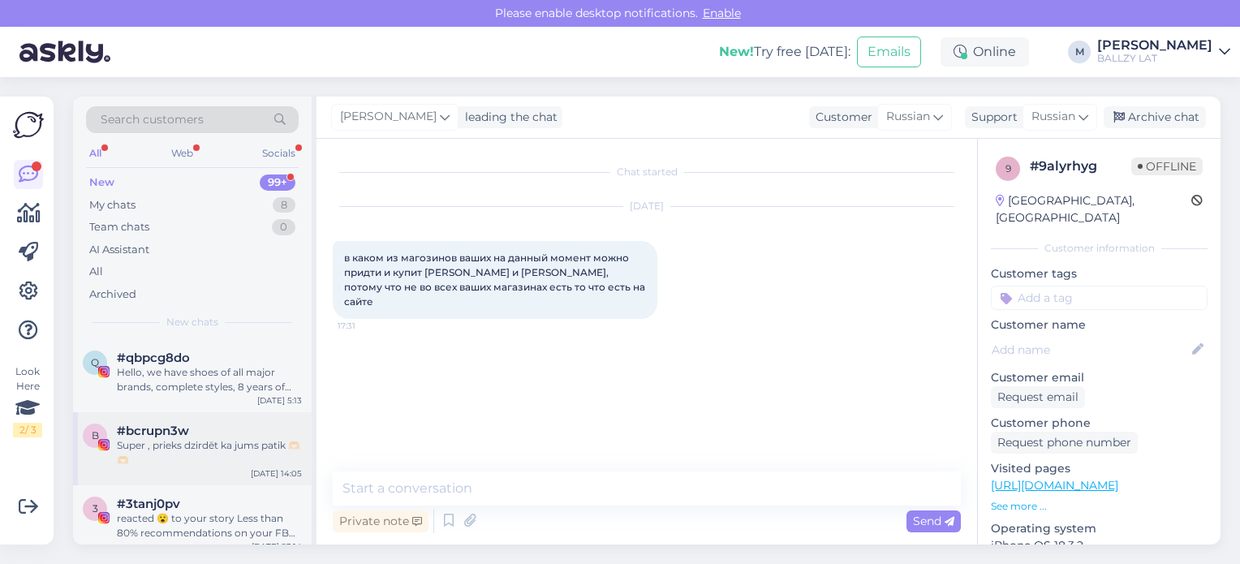
click at [200, 458] on div "Super , prieks dzirdēt ka jums patik 🫶🏻🫶🏻" at bounding box center [209, 452] width 185 height 29
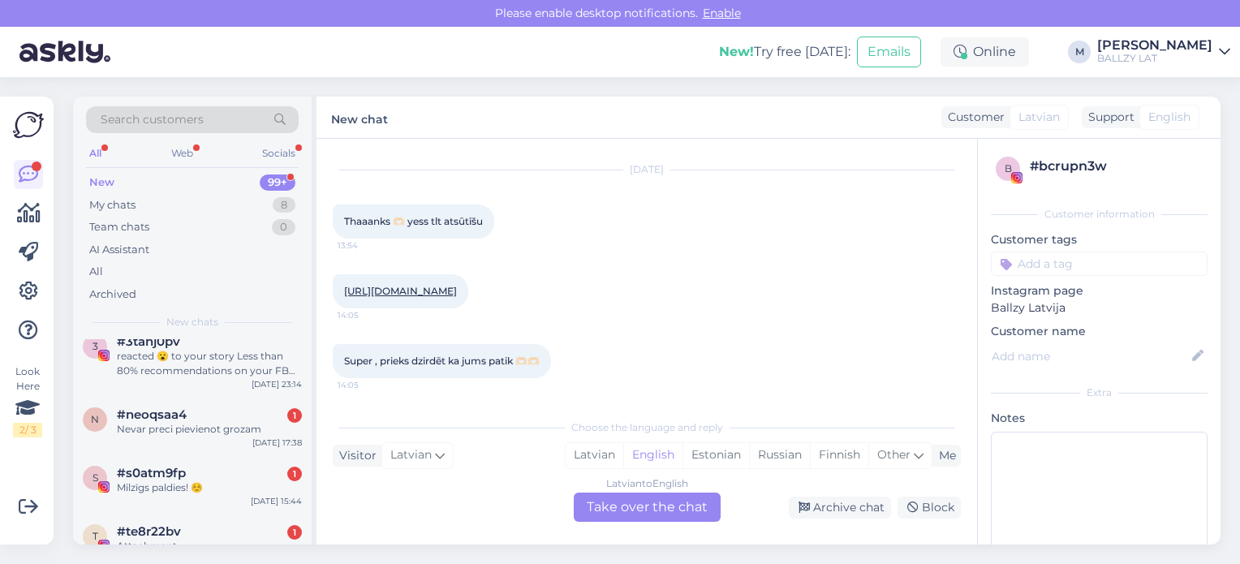
scroll to position [130, 0]
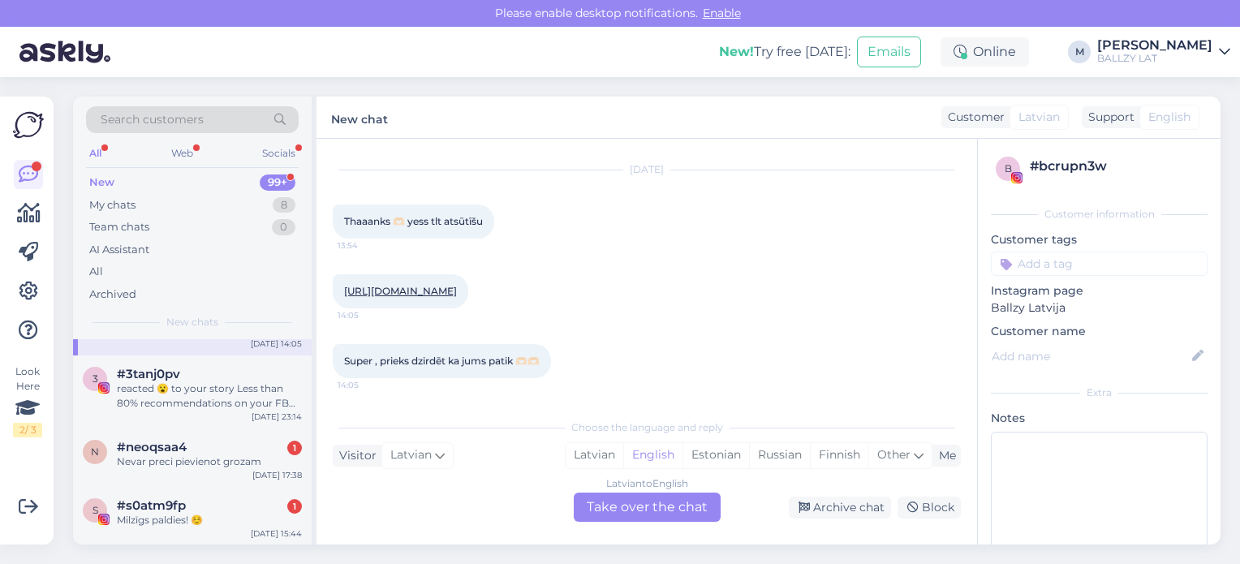
click at [200, 458] on div "Nevar preci pievienot grozam" at bounding box center [209, 461] width 185 height 15
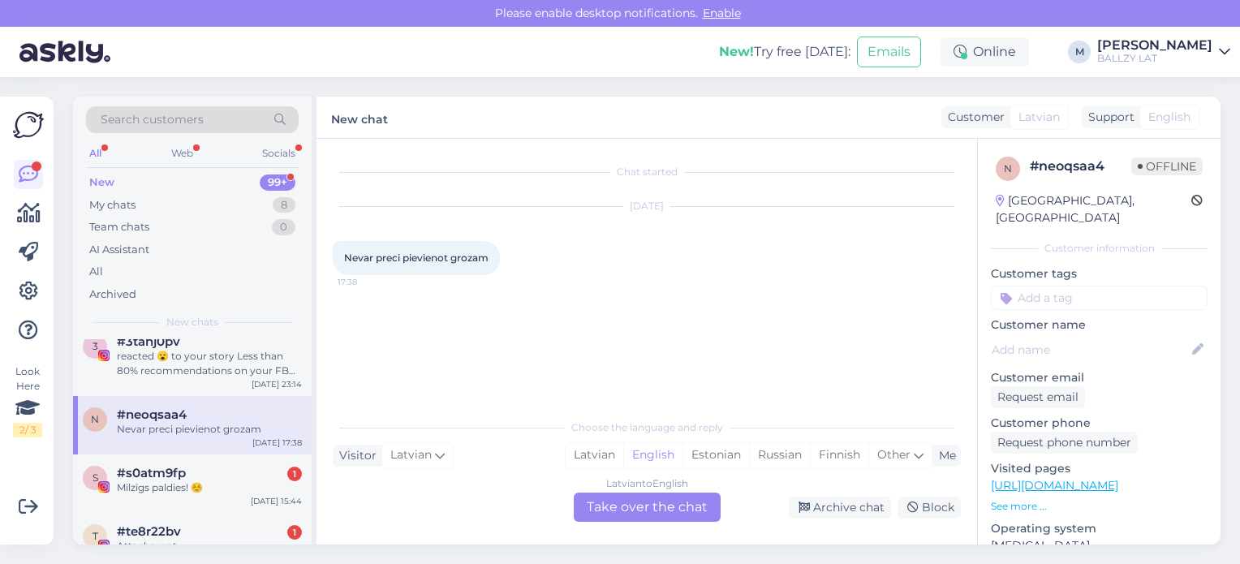
scroll to position [195, 0]
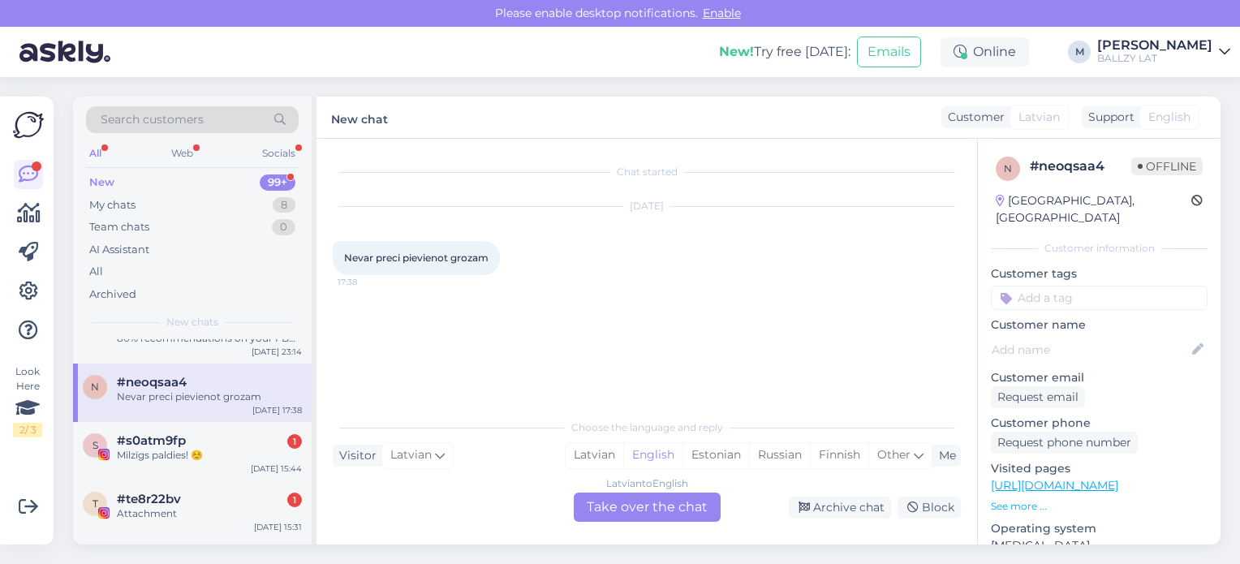
click at [200, 458] on div "Milzīgs paldies! ☺️" at bounding box center [209, 455] width 185 height 15
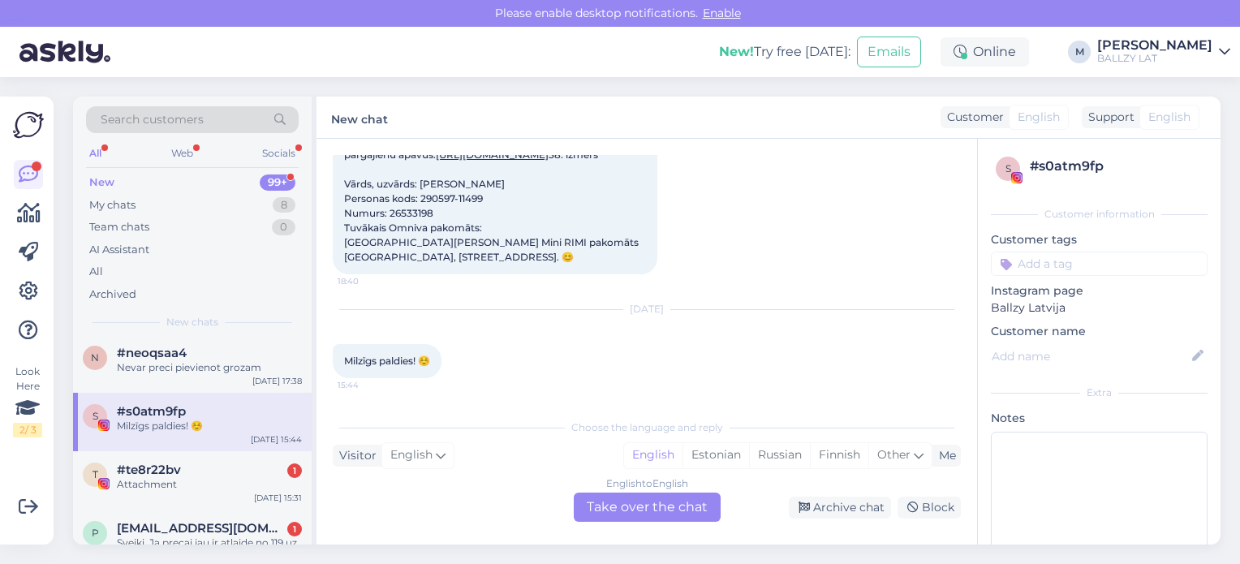
scroll to position [227, 0]
click at [200, 458] on div "t #te8r22bv 1 Attachment [DATE] 15:31" at bounding box center [192, 477] width 239 height 58
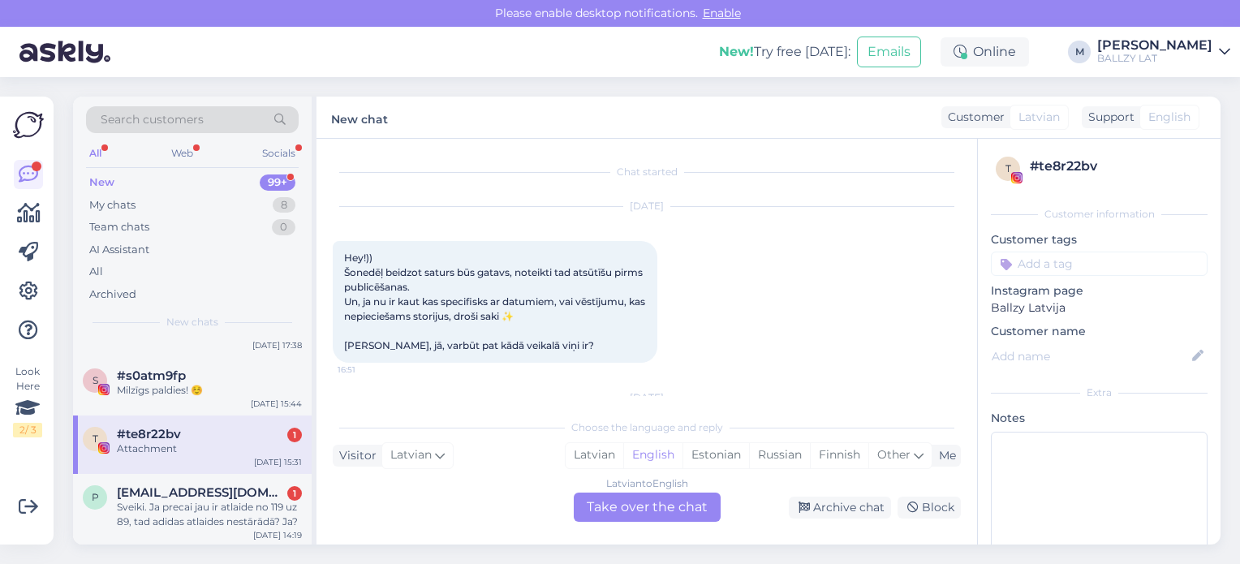
scroll to position [292, 0]
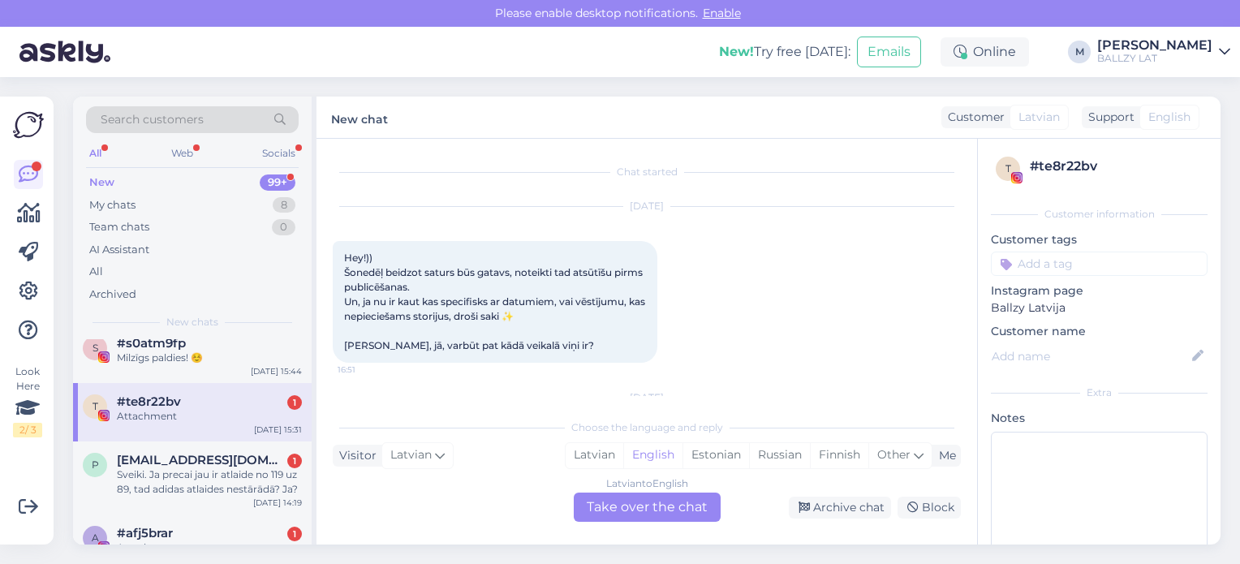
click at [200, 458] on span "[EMAIL_ADDRESS][DOMAIN_NAME]" at bounding box center [201, 460] width 169 height 15
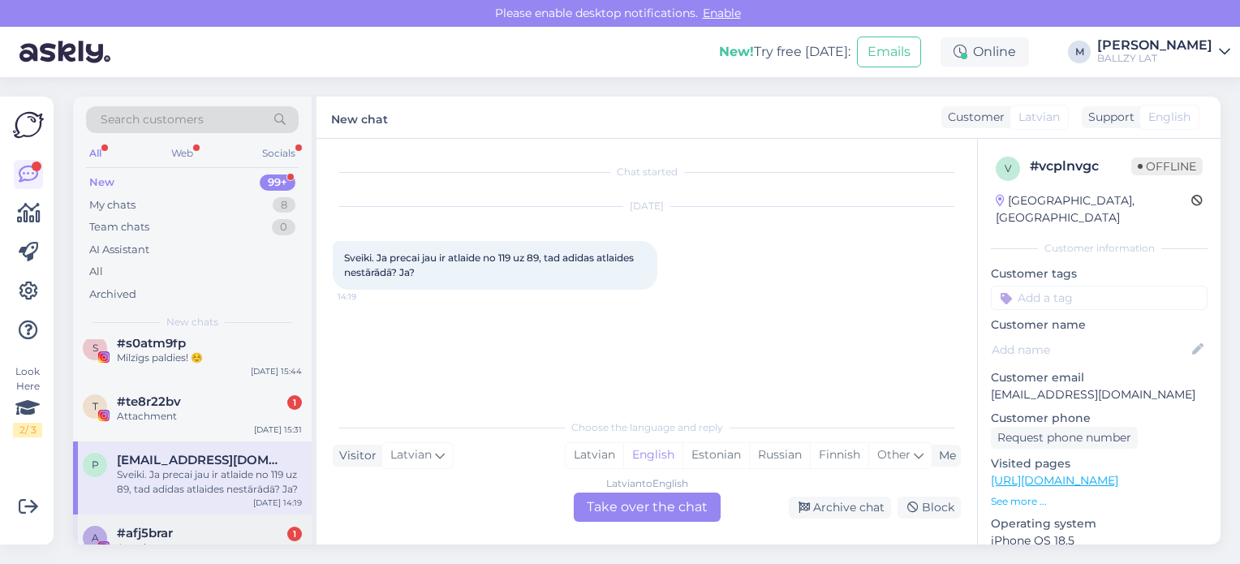
click at [211, 535] on div "#afj5brar 1" at bounding box center [209, 533] width 185 height 15
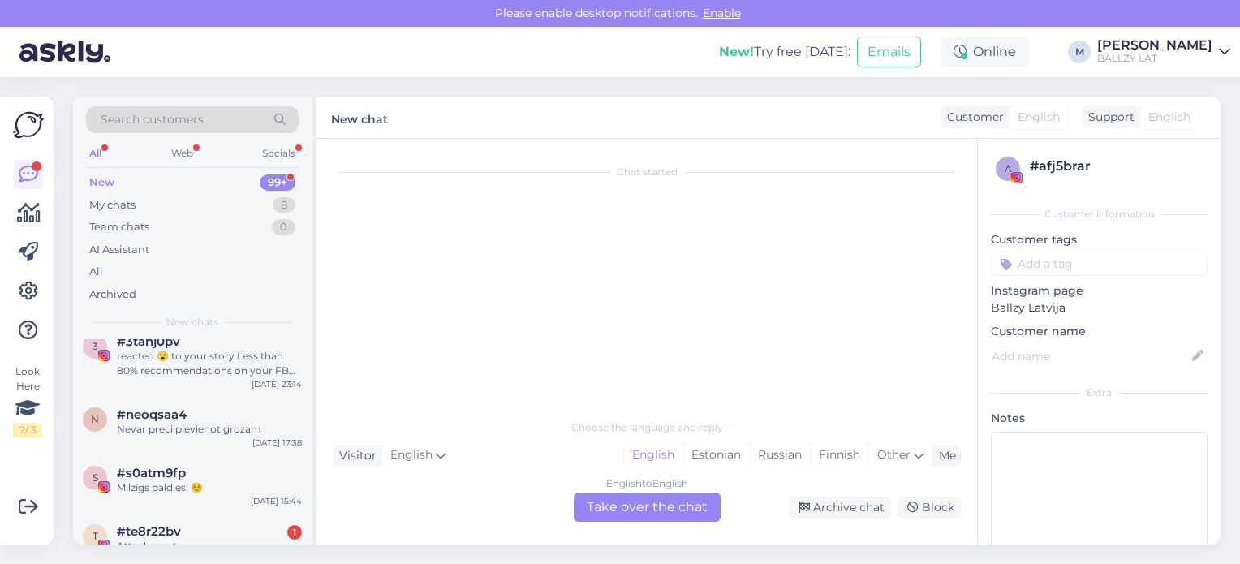
click at [211, 535] on div "#te8r22bv 1" at bounding box center [209, 531] width 185 height 15
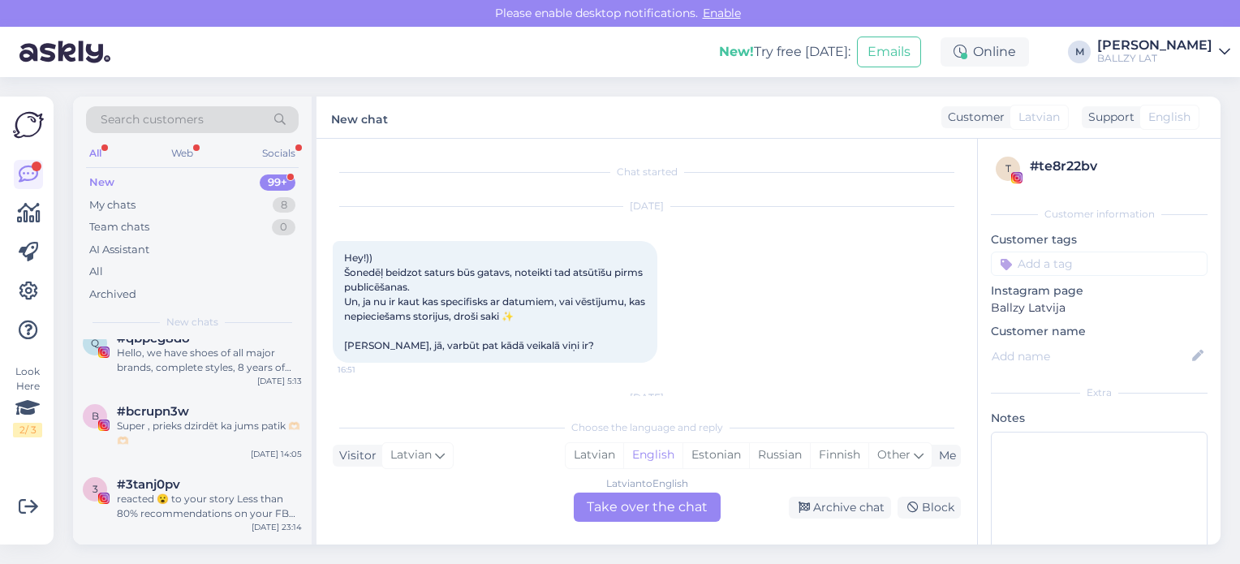
scroll to position [0, 0]
